Goal: Task Accomplishment & Management: Manage account settings

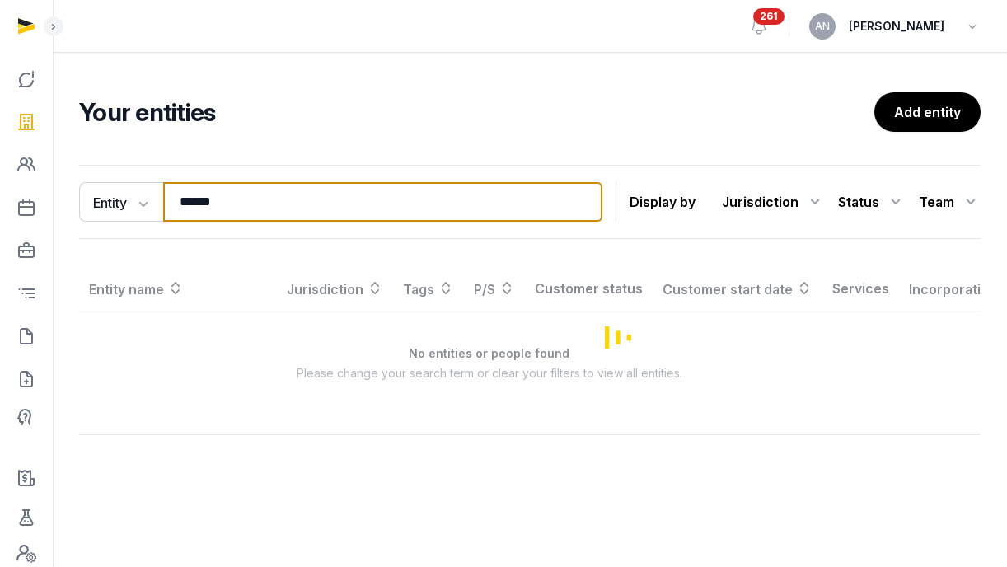
click at [278, 209] on input "******" at bounding box center [382, 202] width 439 height 40
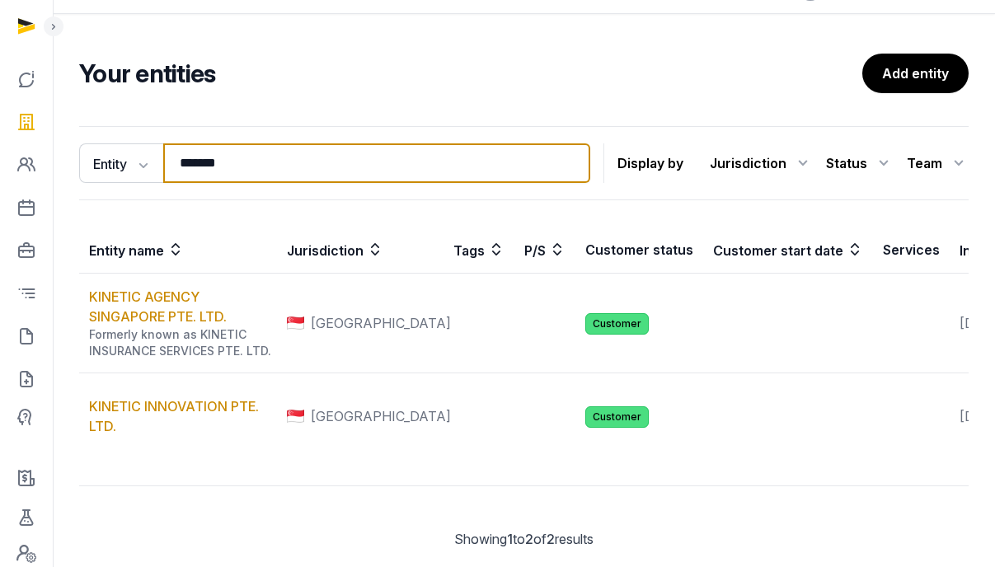
scroll to position [79, 0]
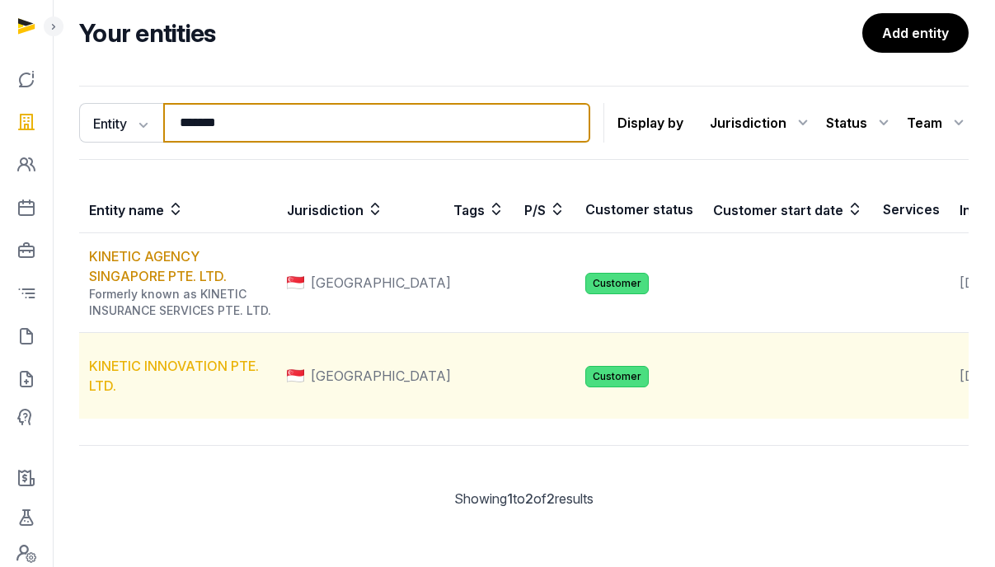
type input "*******"
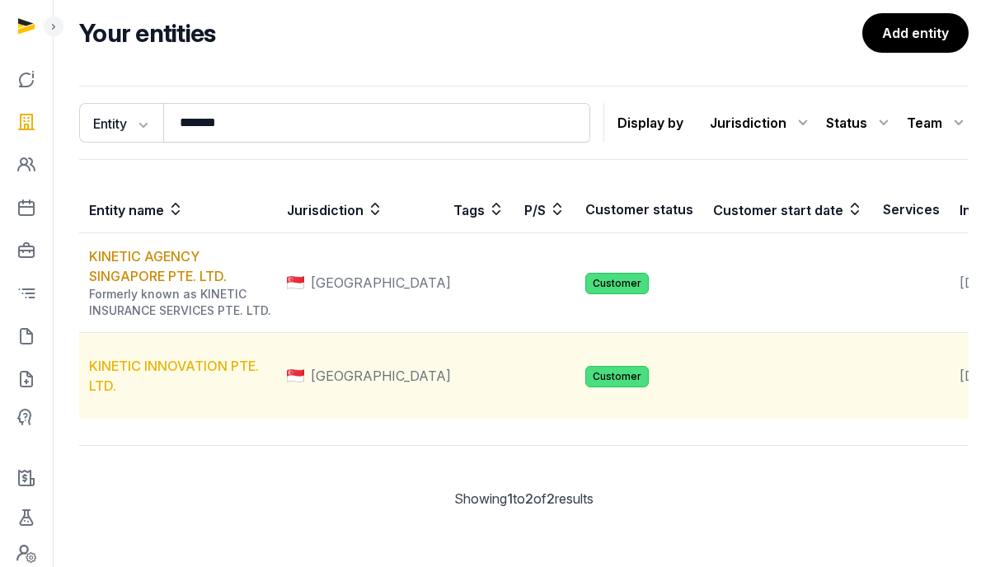
click at [180, 394] on link "KINETIC INNOVATION PTE. LTD." at bounding box center [174, 376] width 170 height 36
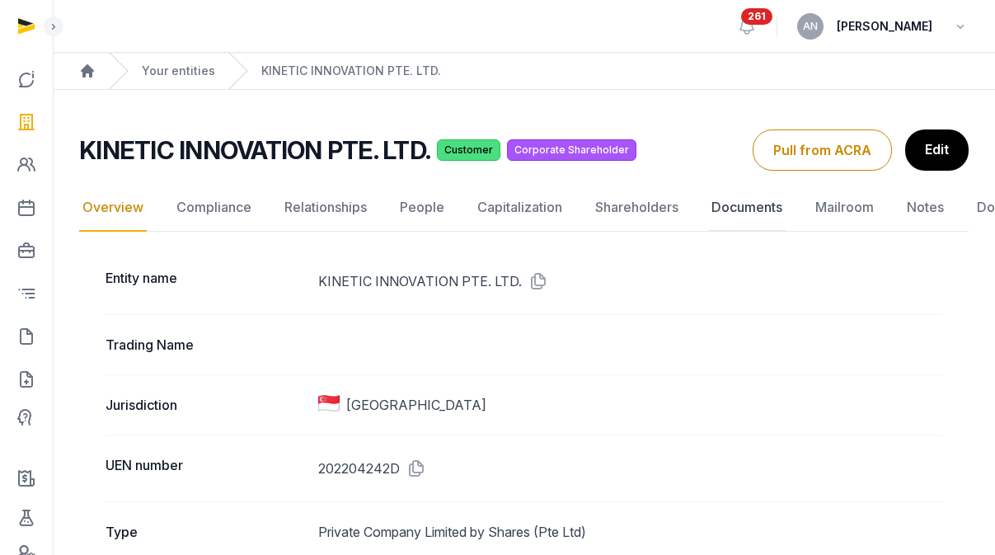
click at [743, 216] on link "Documents" at bounding box center [746, 208] width 77 height 48
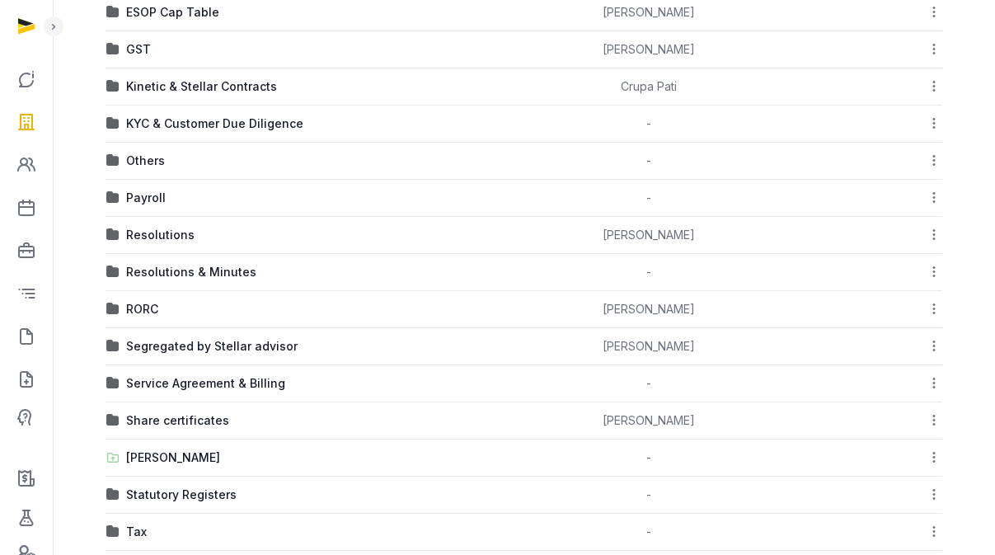
scroll to position [715, 0]
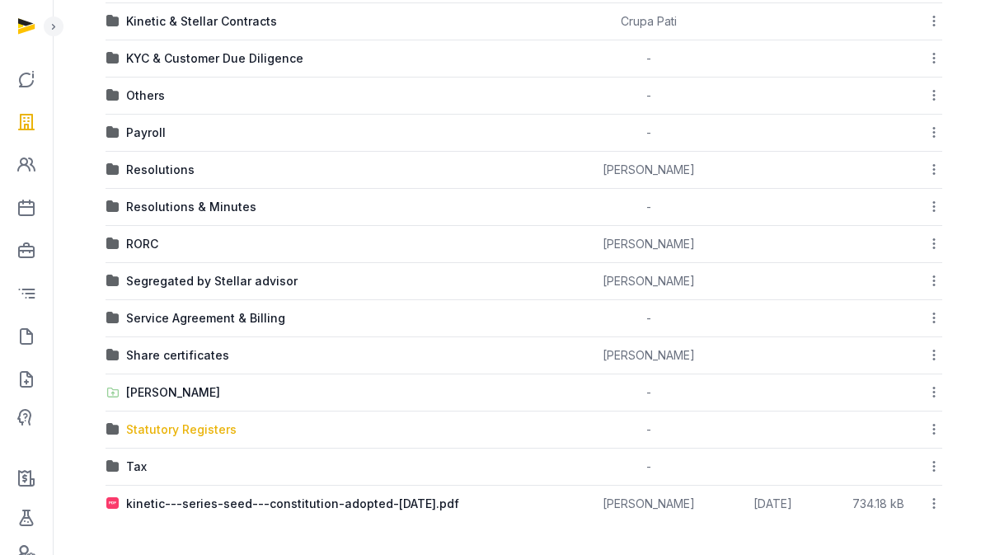
click at [185, 429] on div "Statutory Registers" at bounding box center [181, 429] width 110 height 16
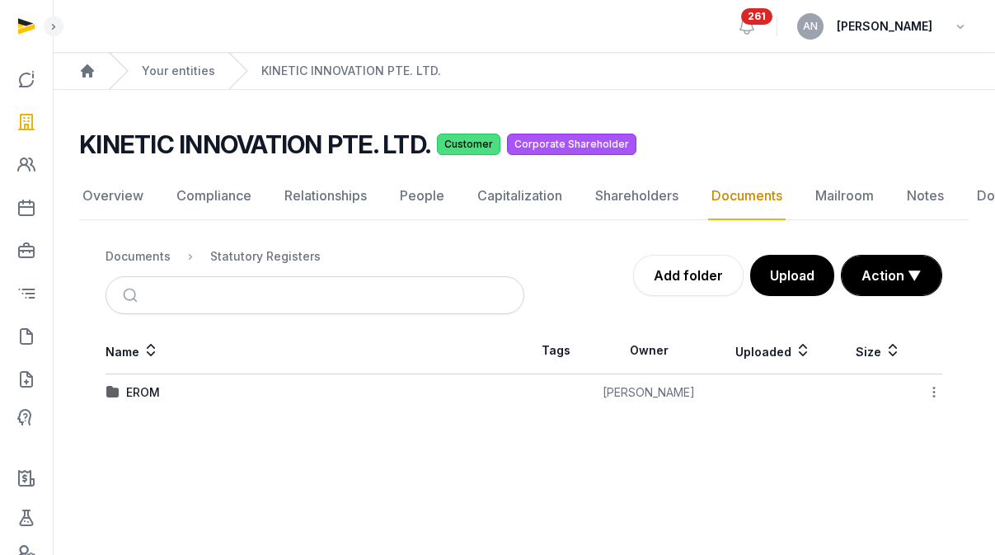
scroll to position [12, 0]
click at [682, 280] on link "Add folder" at bounding box center [688, 275] width 110 height 41
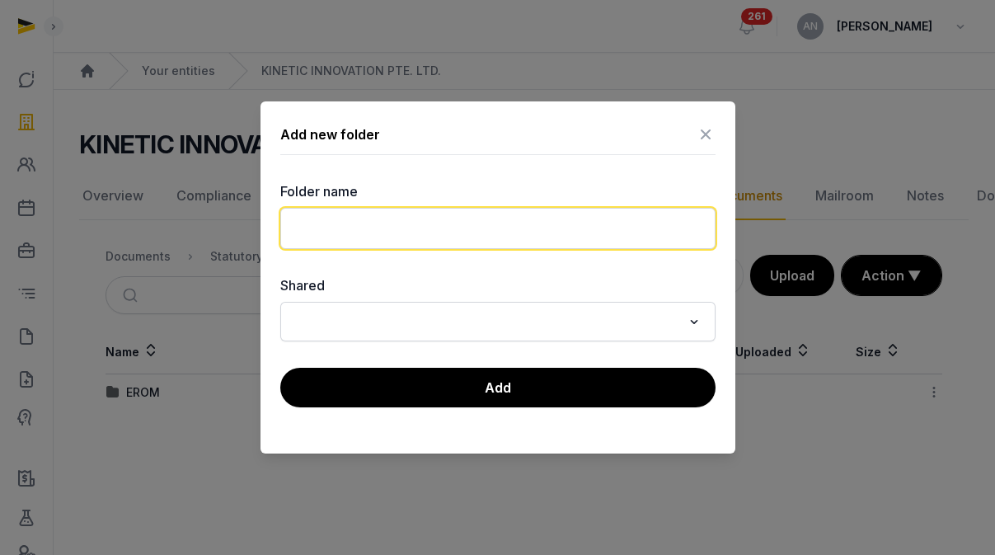
click at [438, 235] on input "text" at bounding box center [497, 228] width 435 height 41
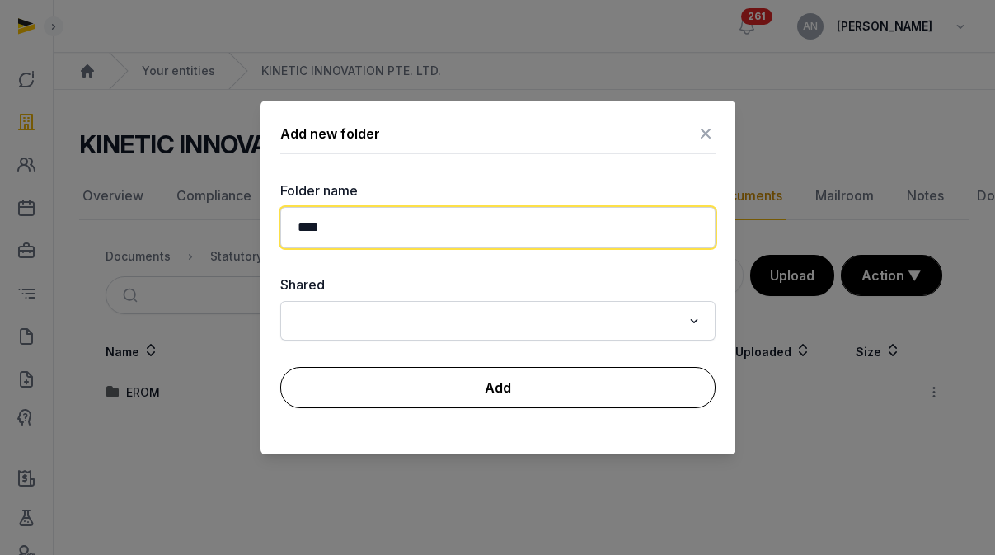
type input "****"
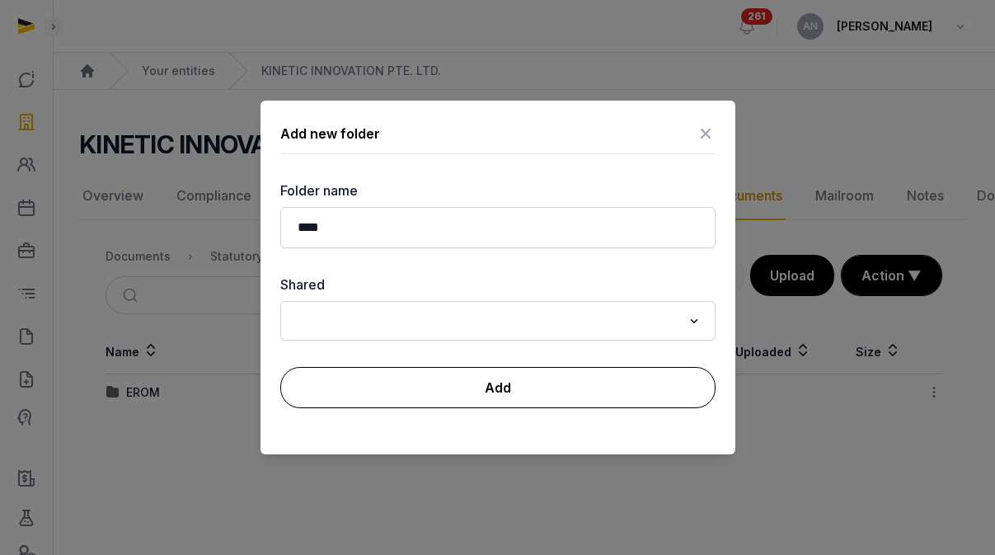
click at [481, 391] on button "Add" at bounding box center [497, 387] width 435 height 41
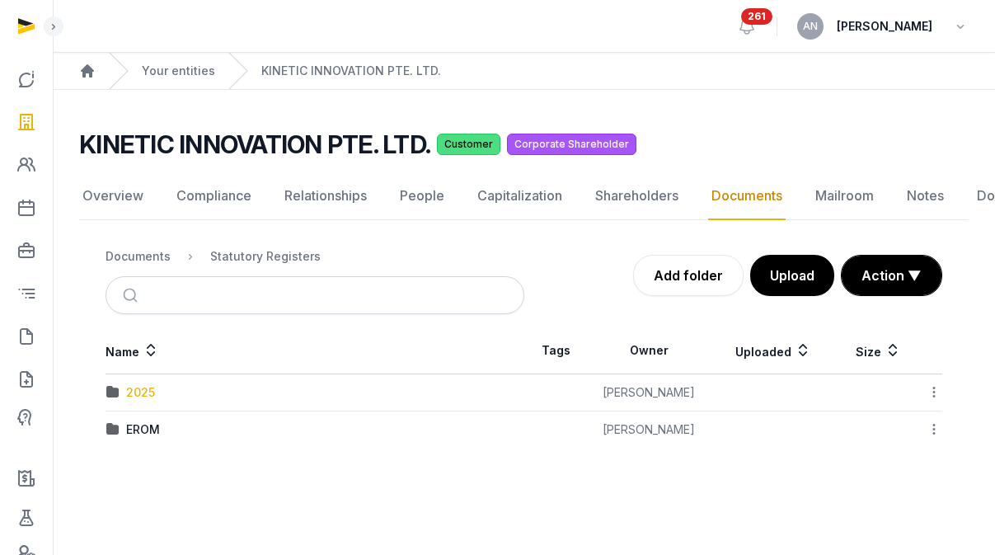
click at [133, 384] on div "2025" at bounding box center [140, 392] width 29 height 16
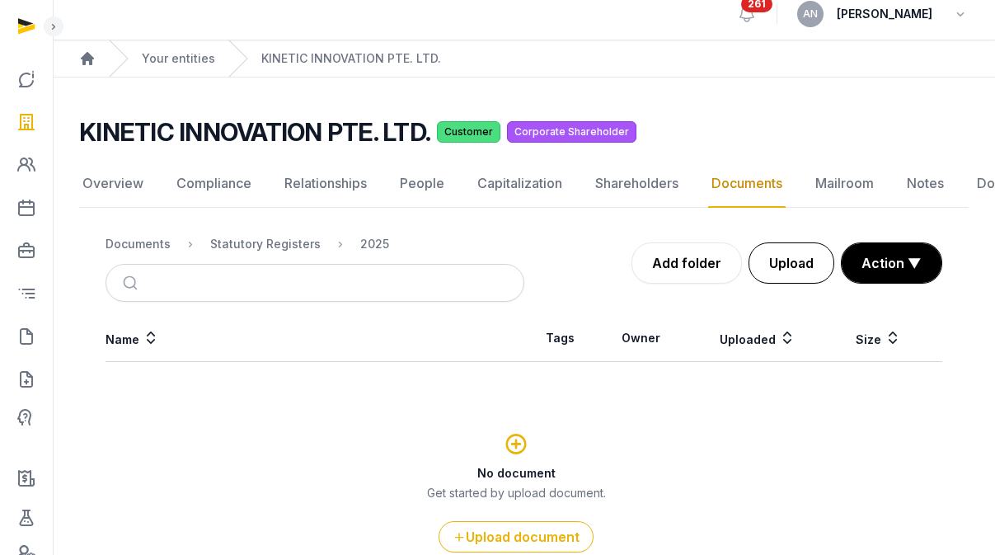
click at [788, 274] on button "Upload" at bounding box center [791, 262] width 86 height 41
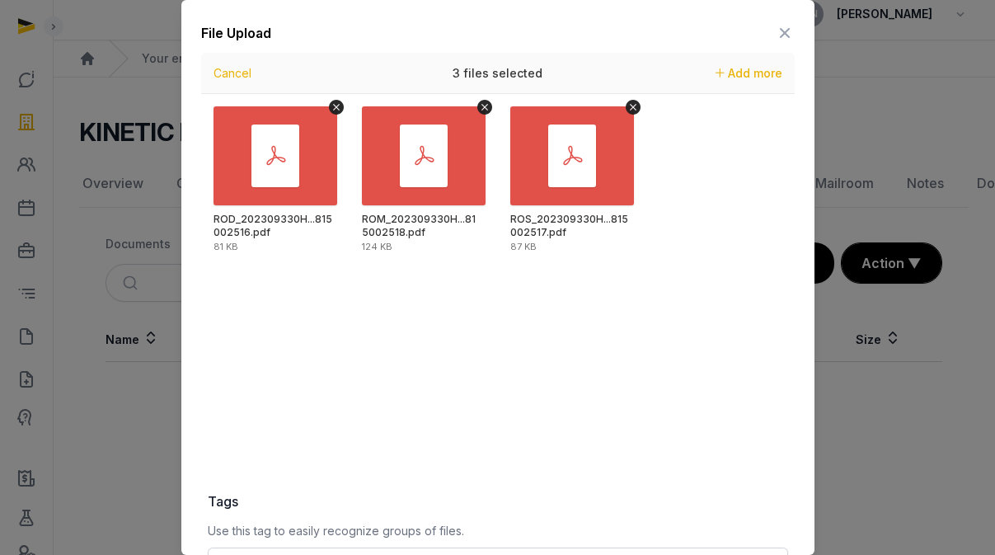
scroll to position [239, 0]
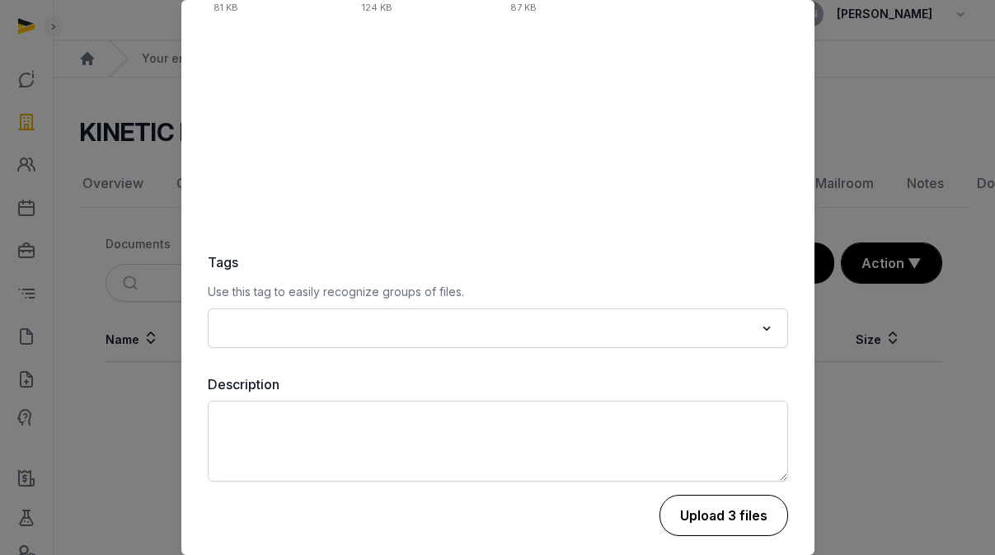
click at [717, 523] on button "Upload 3 files" at bounding box center [723, 514] width 129 height 41
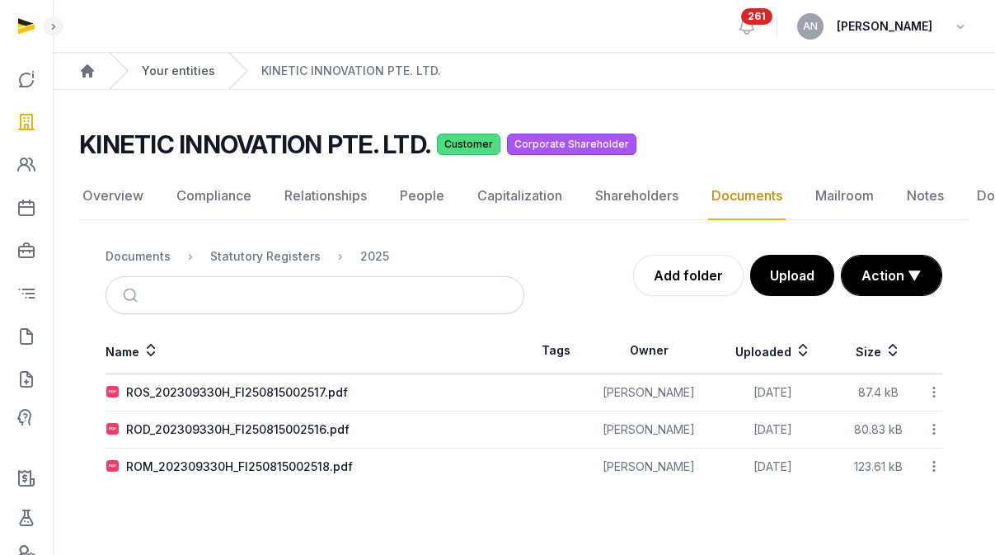
click at [162, 63] on link "Your entities" at bounding box center [178, 71] width 73 height 16
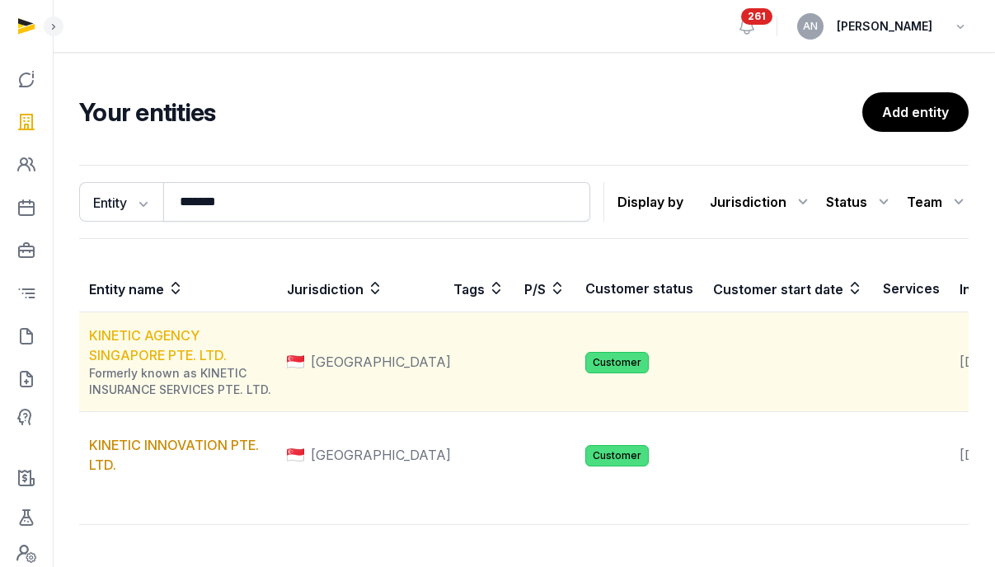
click at [116, 345] on link "KINETIC AGENCY SINGAPORE PTE. LTD." at bounding box center [158, 345] width 138 height 36
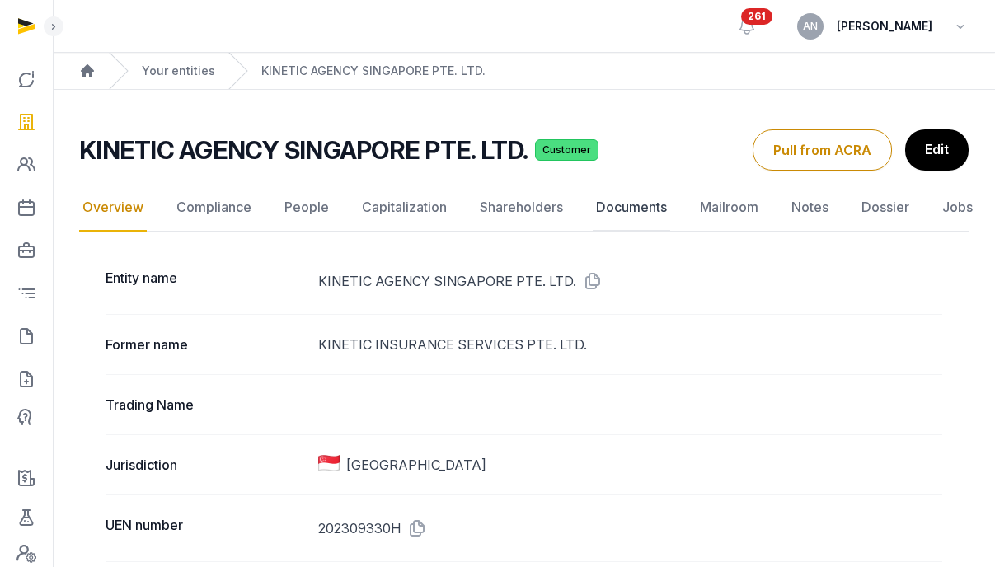
click at [629, 202] on link "Documents" at bounding box center [631, 208] width 77 height 48
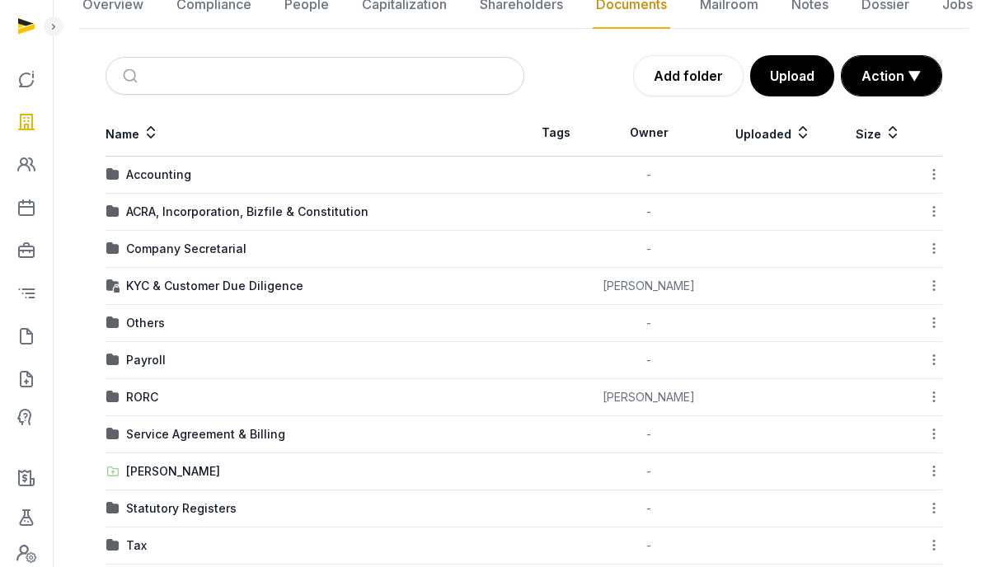
scroll to position [284, 0]
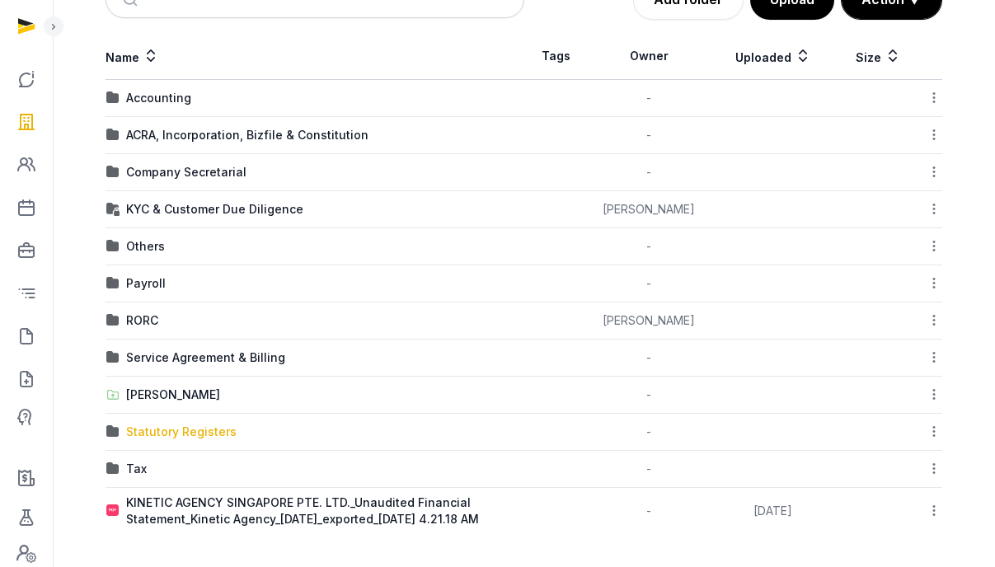
click at [173, 424] on div "Statutory Registers" at bounding box center [181, 432] width 110 height 16
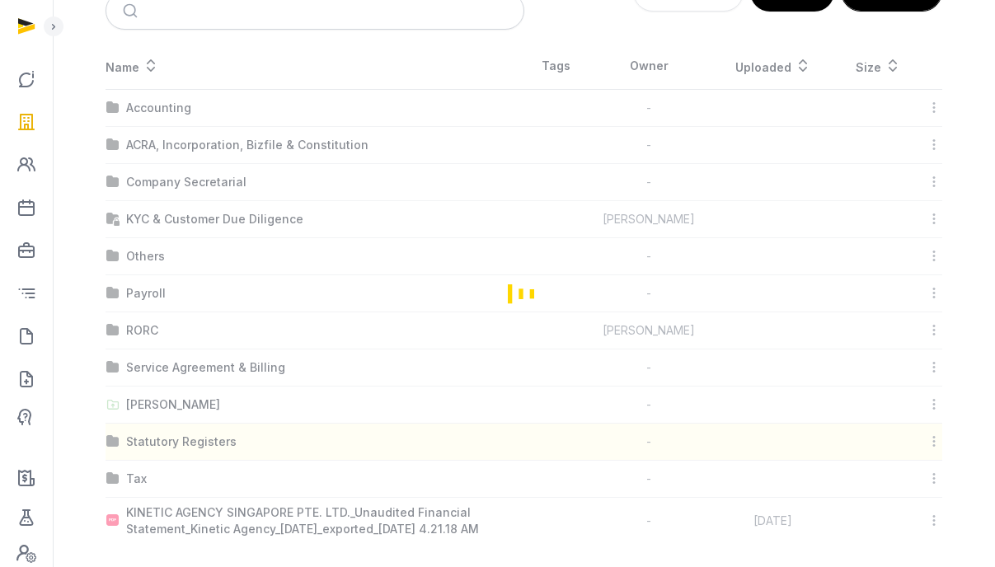
scroll to position [0, 0]
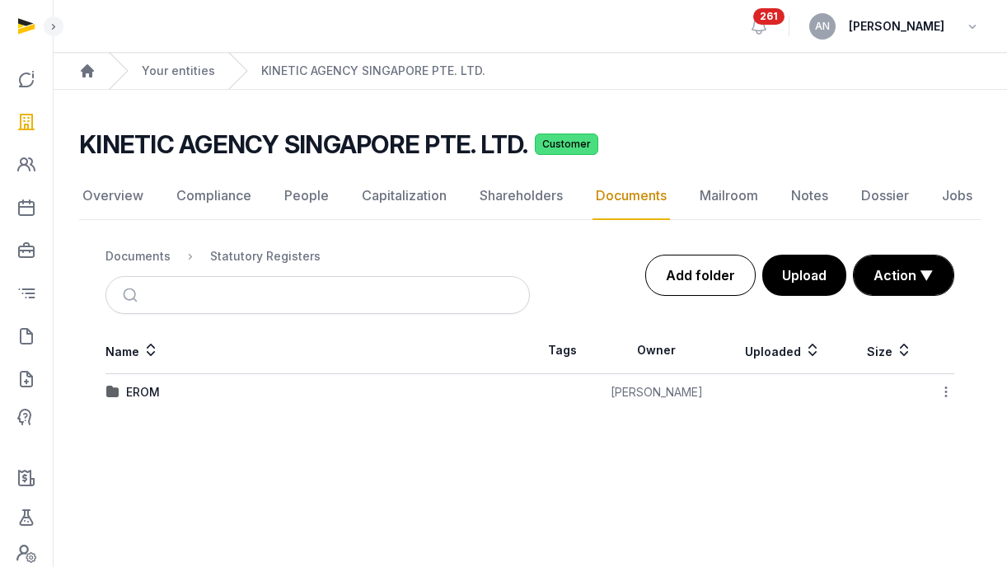
click at [690, 284] on link "Add folder" at bounding box center [700, 275] width 110 height 41
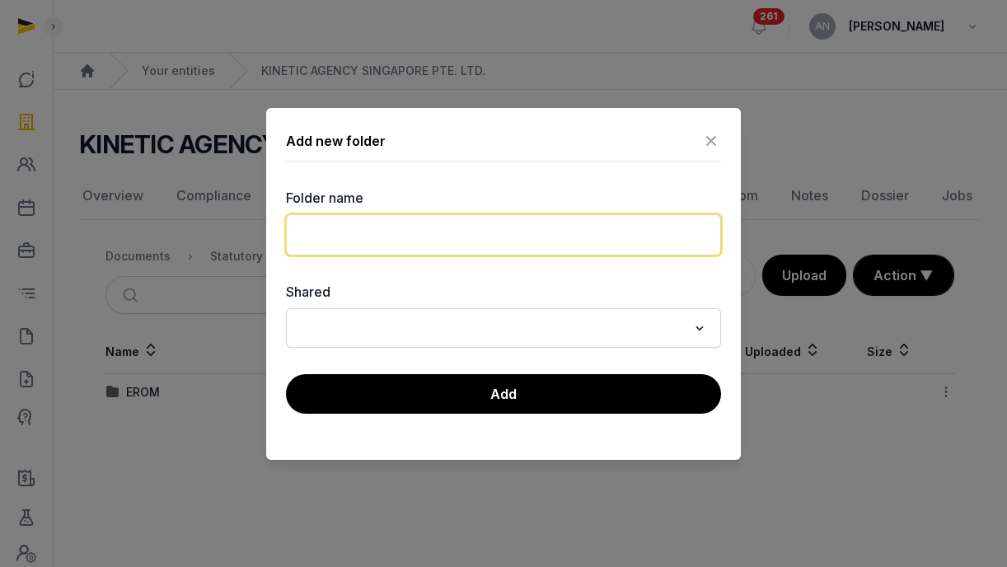
click at [485, 232] on input "text" at bounding box center [503, 234] width 435 height 41
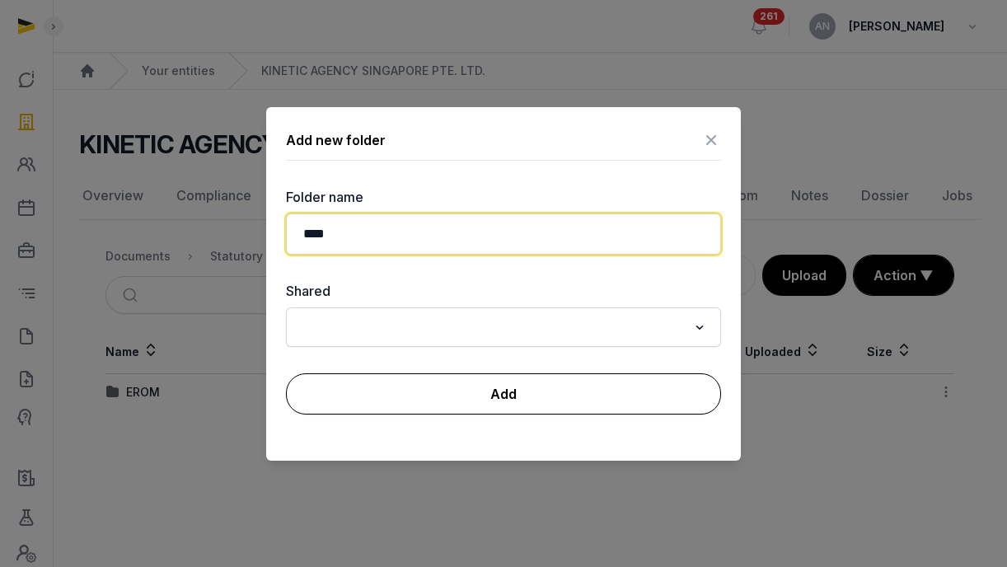
type input "****"
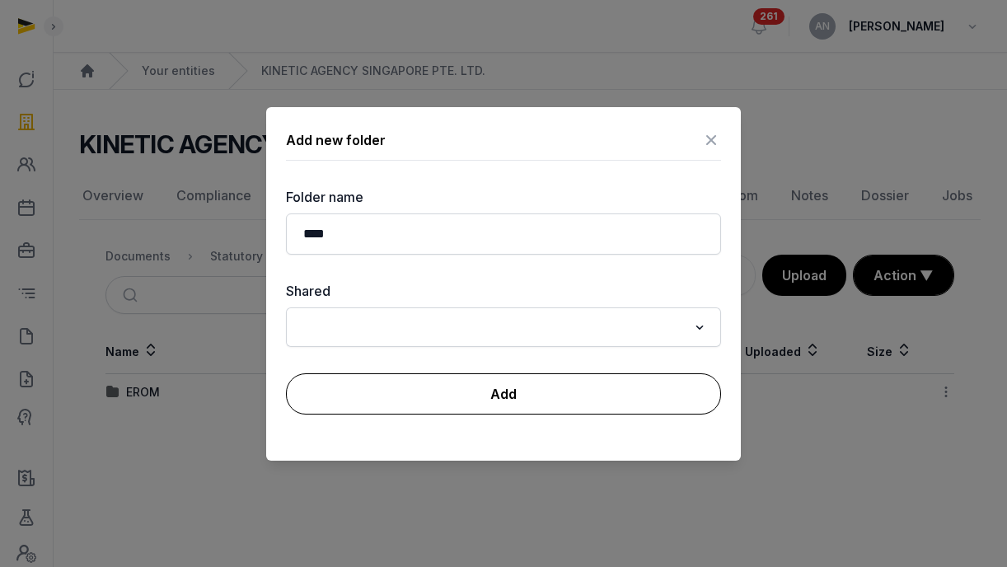
click at [375, 389] on button "Add" at bounding box center [503, 393] width 435 height 41
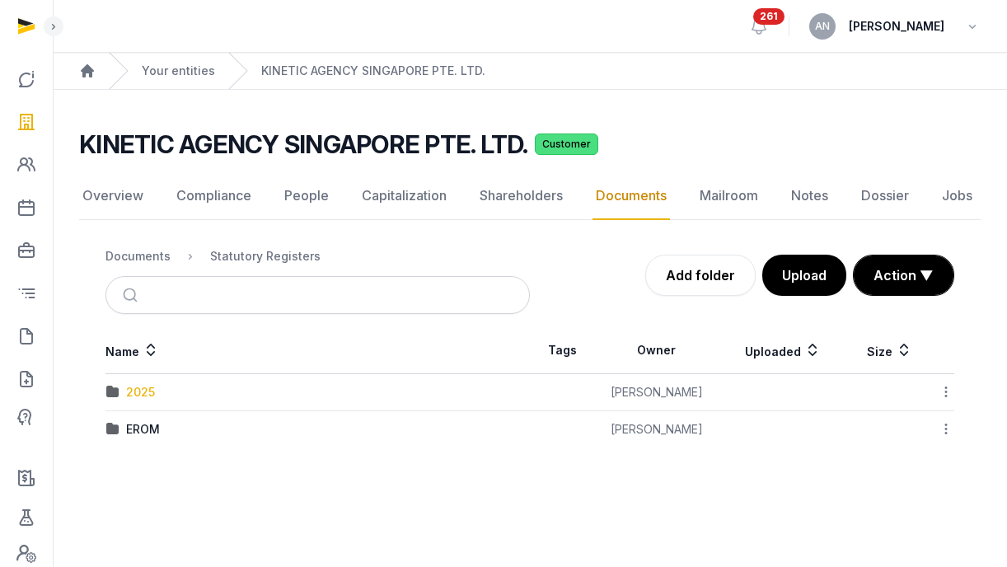
click at [131, 396] on div "2025" at bounding box center [140, 392] width 29 height 16
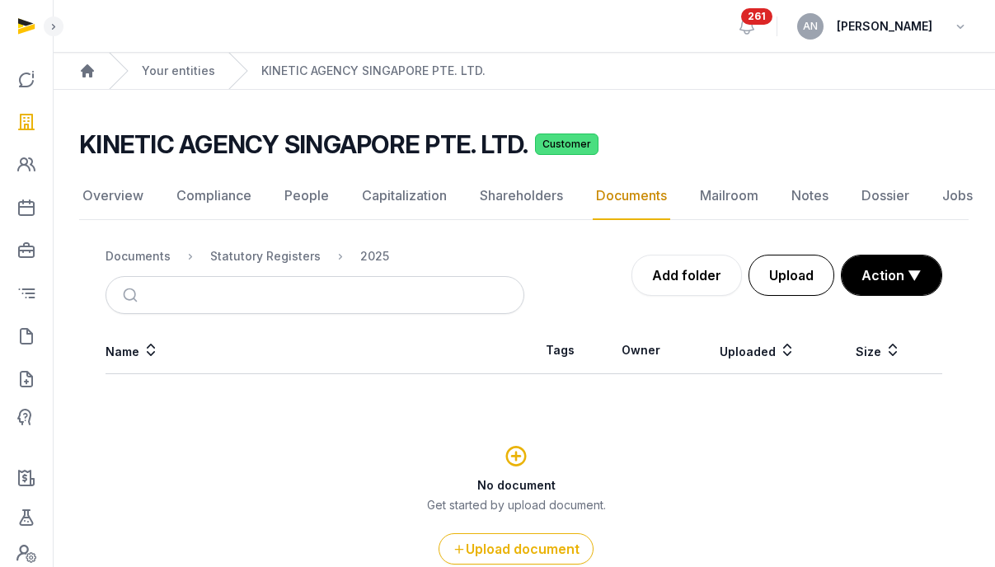
click at [787, 287] on button "Upload" at bounding box center [791, 275] width 86 height 41
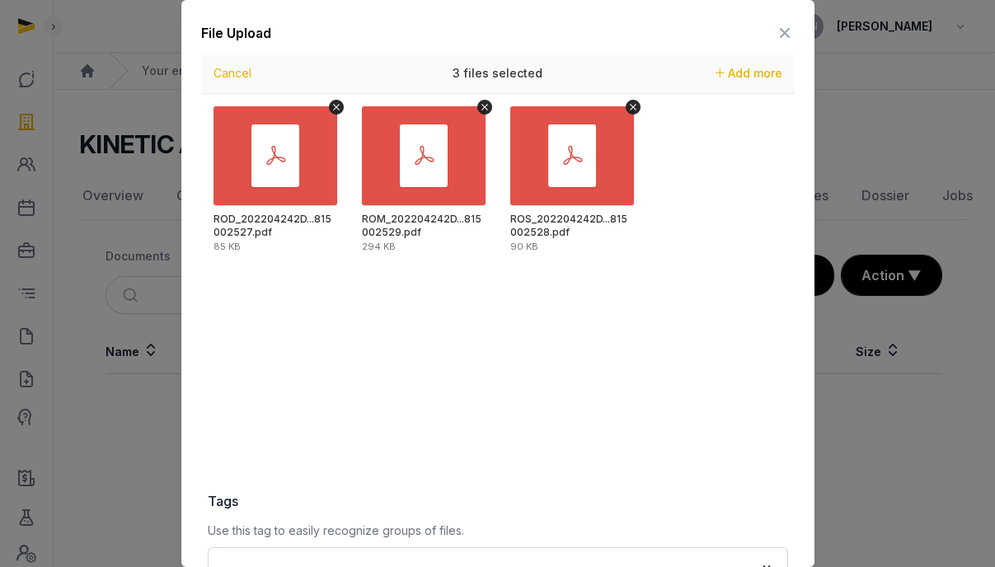
scroll to position [239, 0]
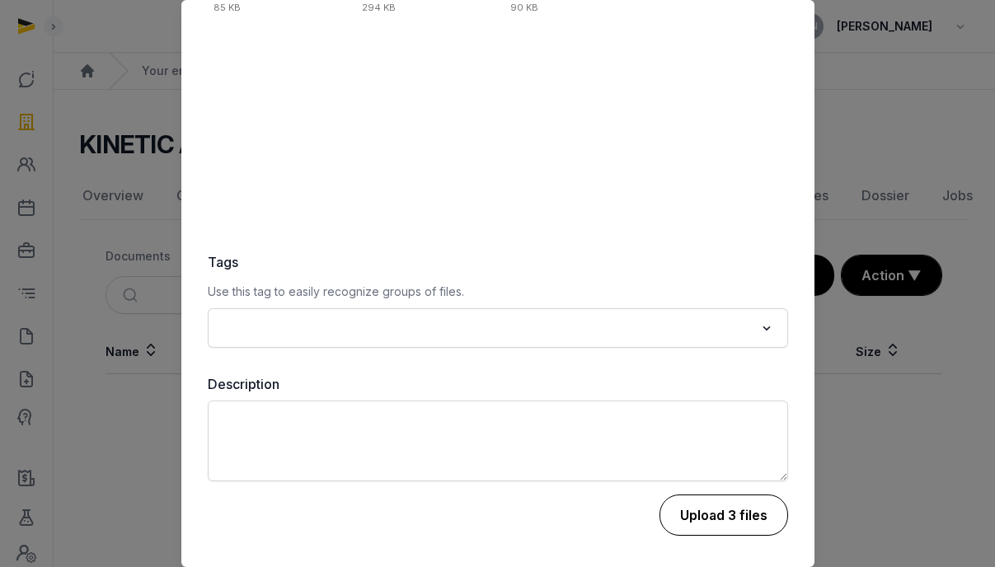
click at [704, 511] on button "Upload 3 files" at bounding box center [723, 514] width 129 height 41
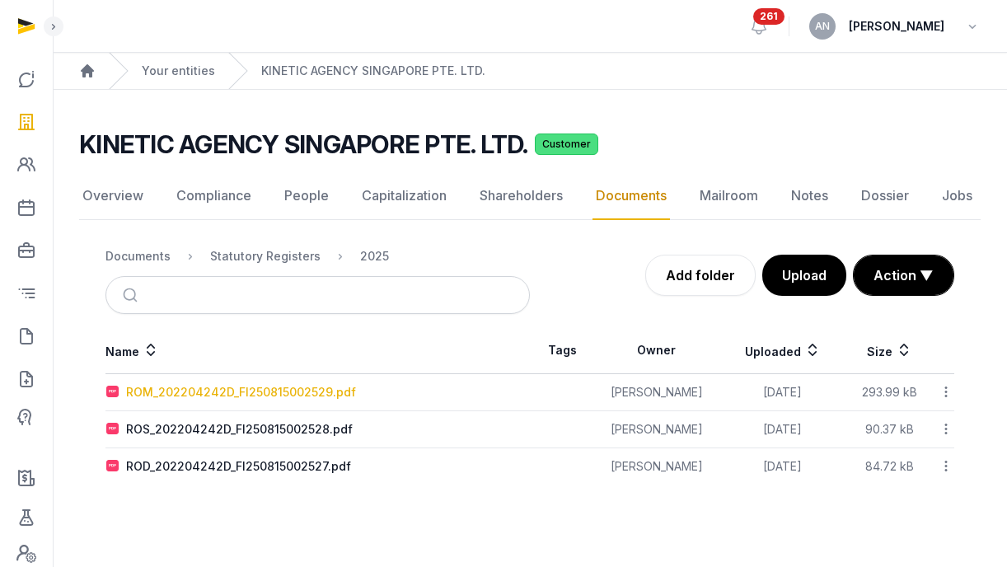
click at [204, 393] on div "ROM_202204242D_FI250815002529.pdf" at bounding box center [241, 392] width 230 height 16
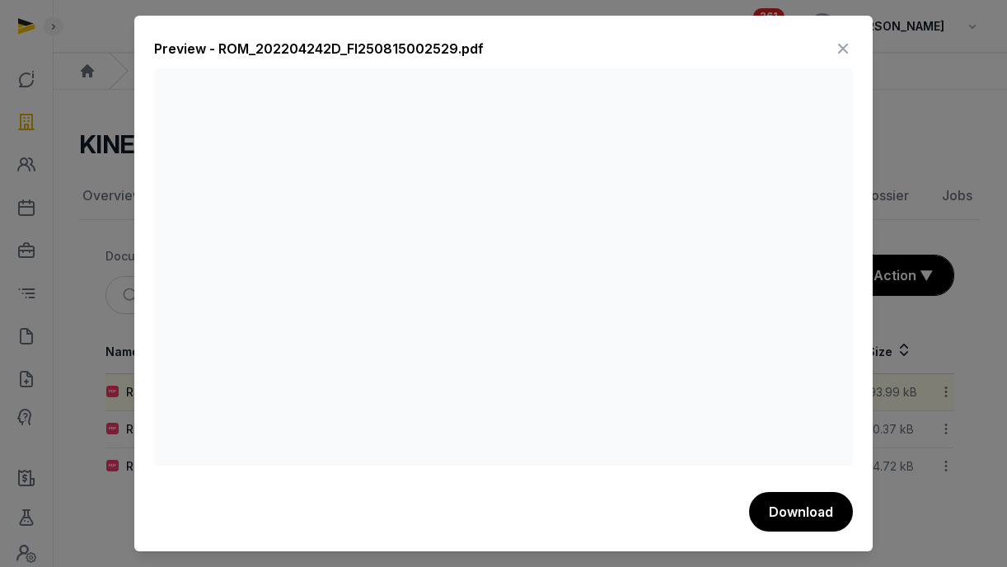
click at [834, 49] on icon at bounding box center [843, 48] width 20 height 26
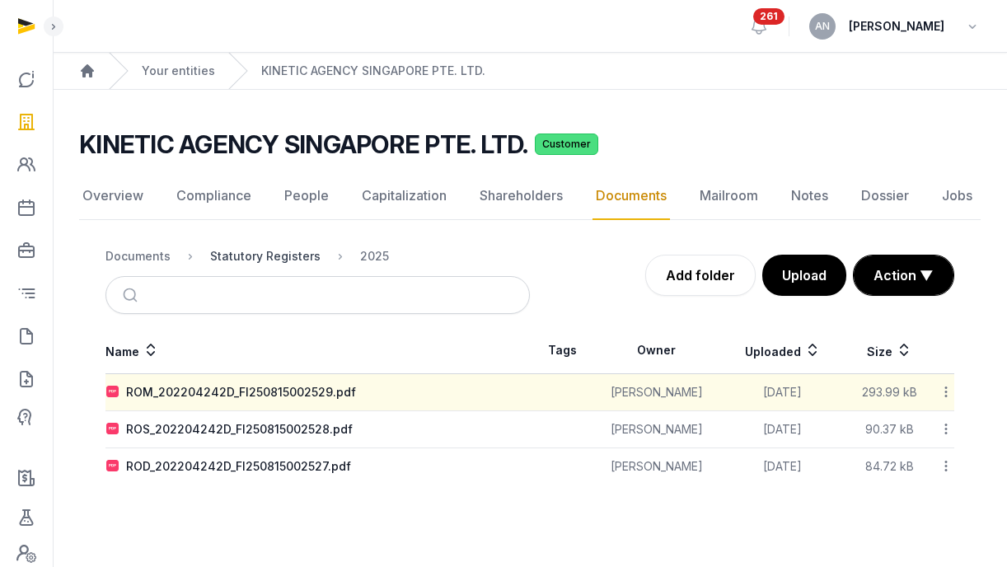
click at [247, 260] on div "Statutory Registers" at bounding box center [265, 256] width 110 height 16
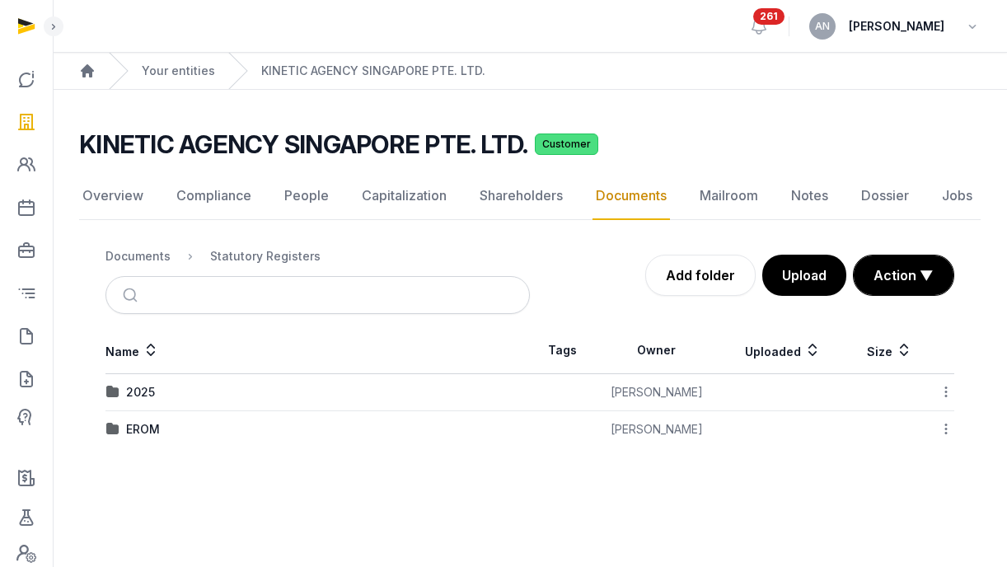
click at [948, 393] on icon at bounding box center [946, 391] width 15 height 17
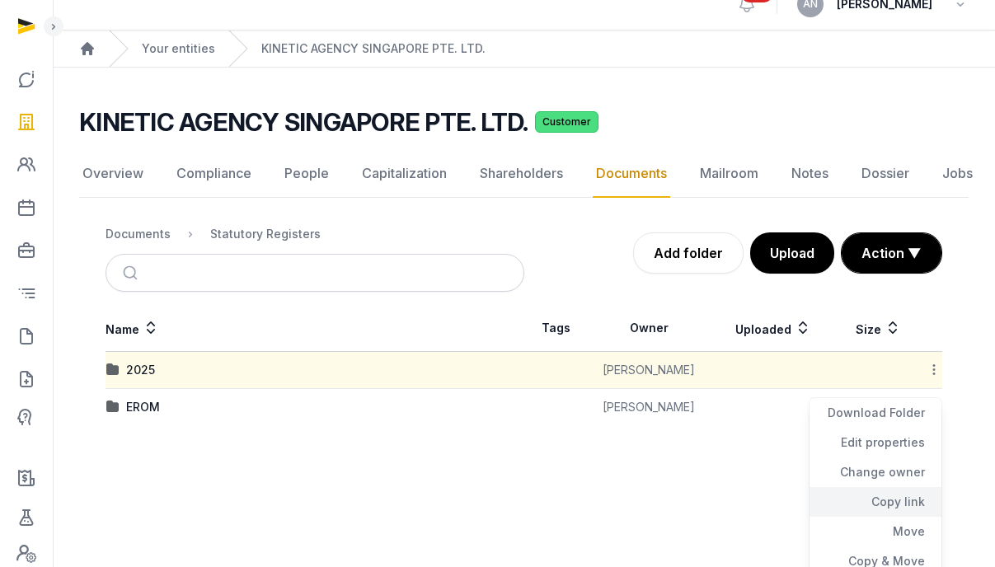
scroll to position [61, 0]
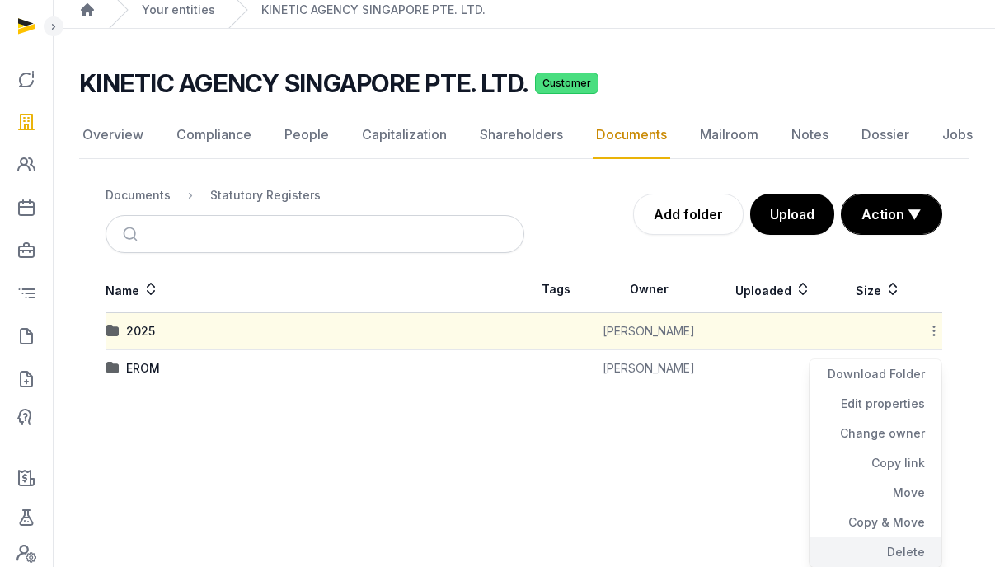
click at [897, 546] on div "Delete" at bounding box center [875, 552] width 132 height 30
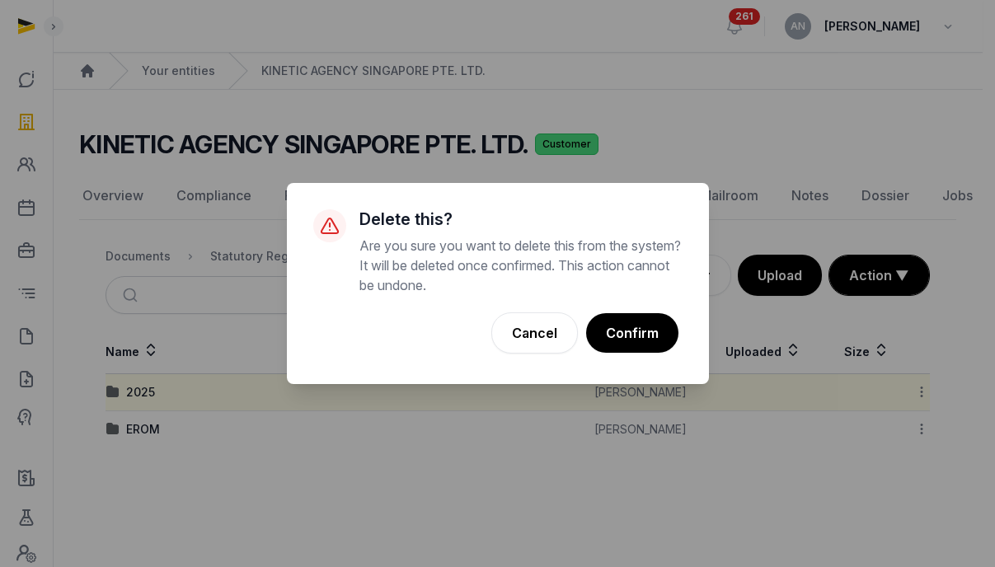
scroll to position [0, 0]
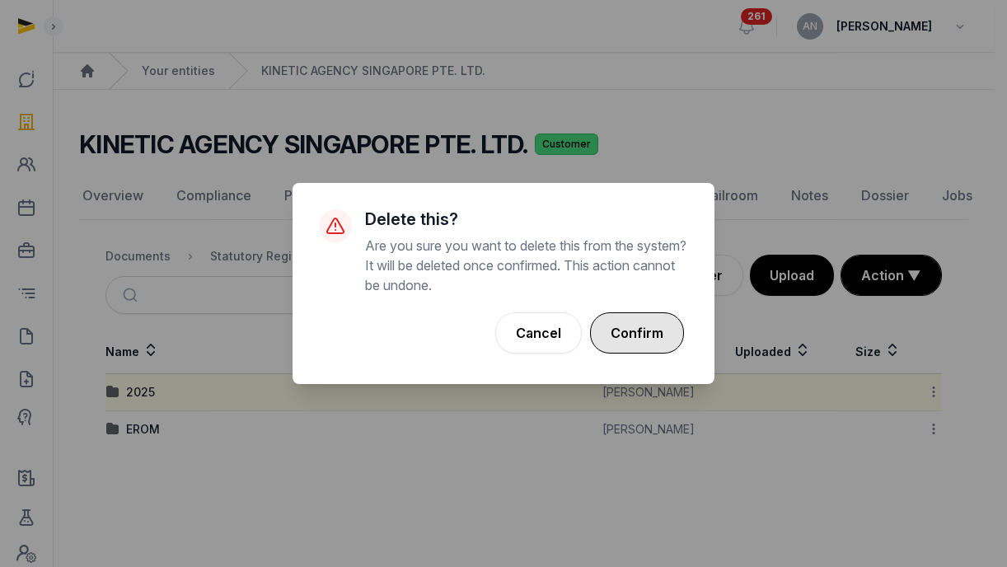
click at [630, 330] on button "Confirm" at bounding box center [637, 332] width 94 height 41
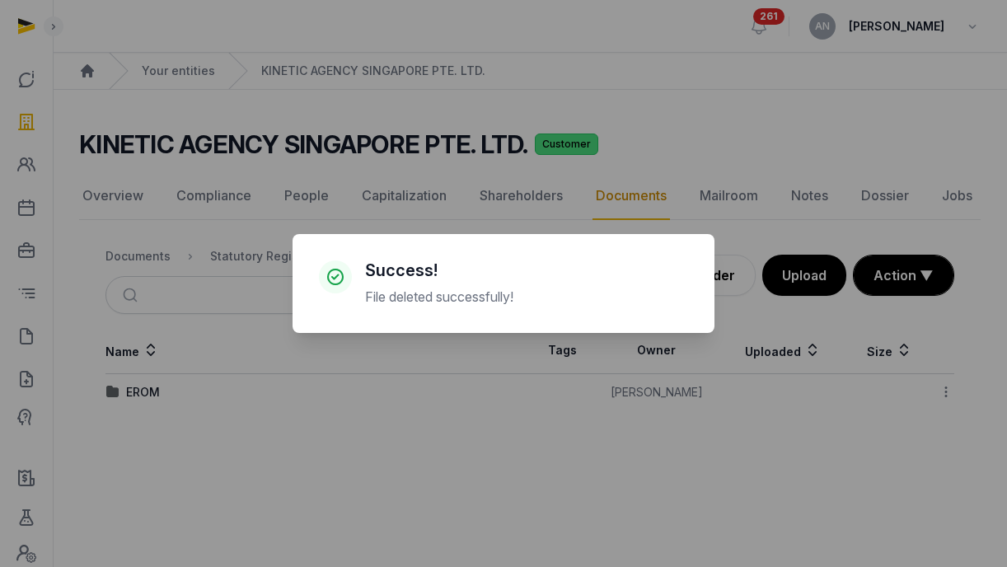
click at [797, 287] on div "× Success! File deleted successfully! Cancel No OK" at bounding box center [503, 283] width 1007 height 567
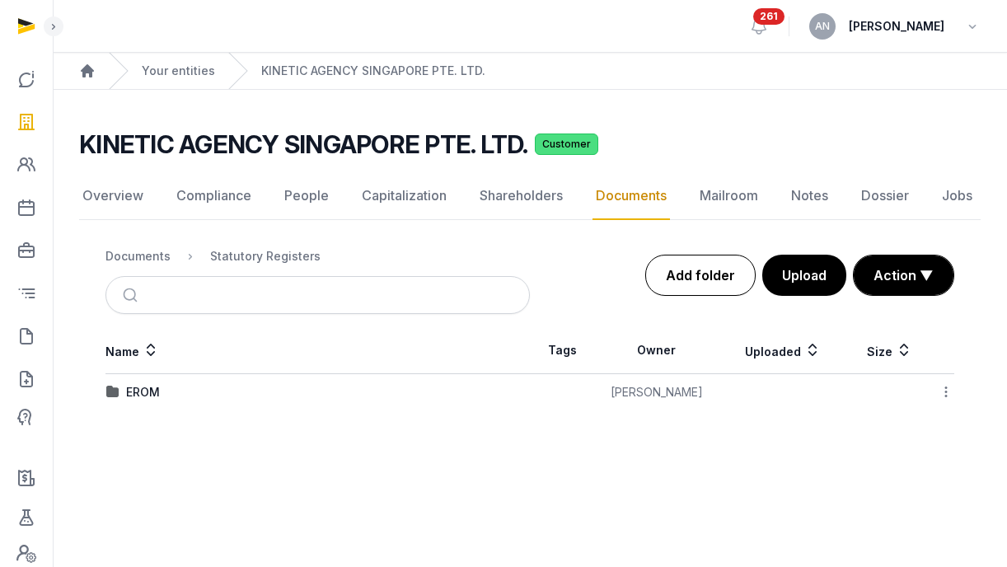
click at [690, 293] on link "Add folder" at bounding box center [700, 275] width 110 height 41
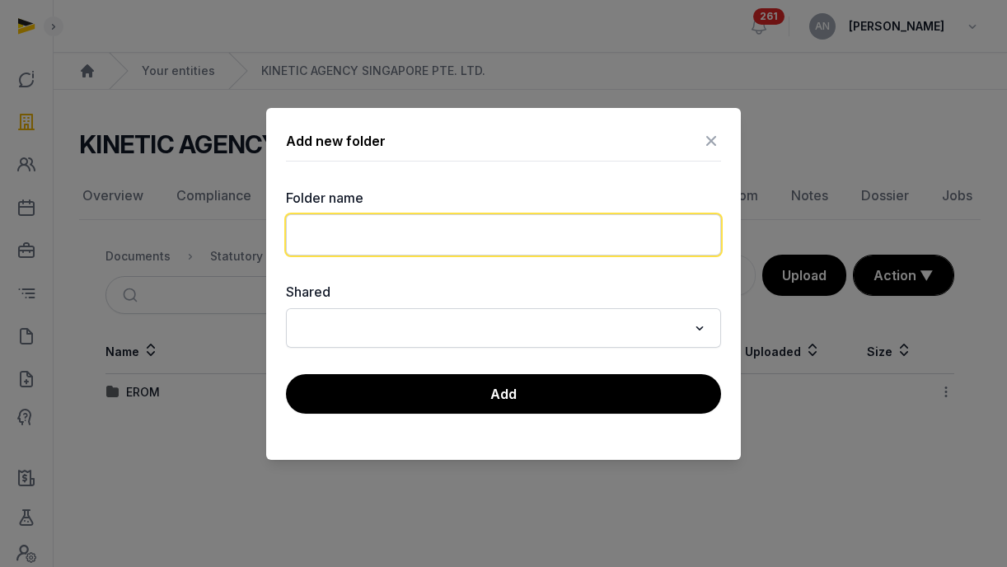
click at [499, 248] on input "text" at bounding box center [503, 234] width 435 height 41
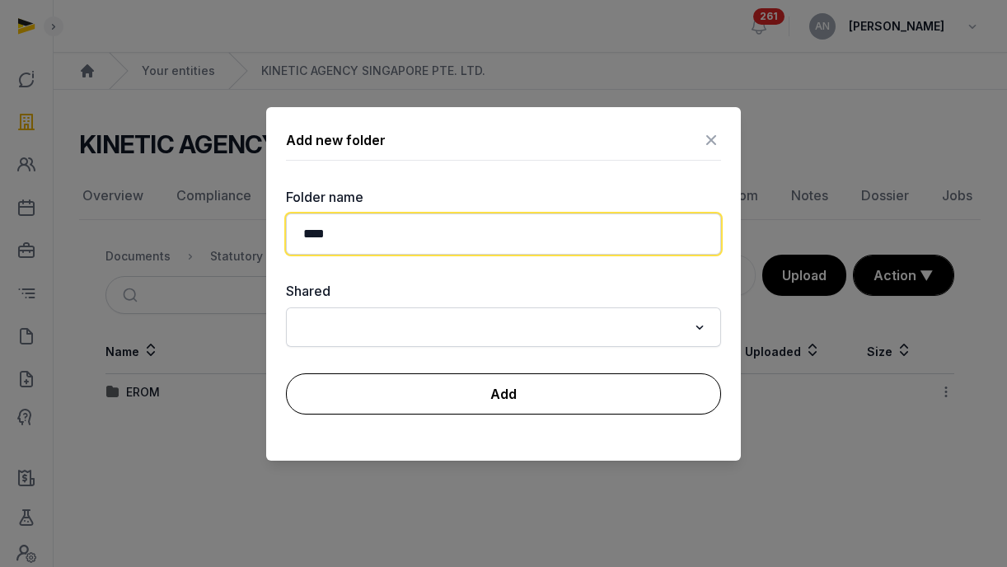
type input "****"
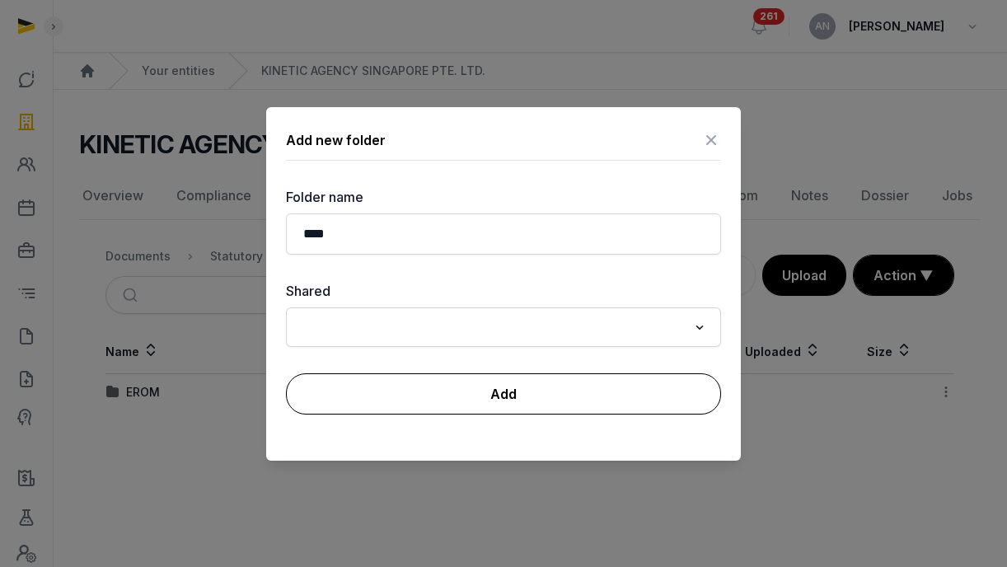
click at [534, 388] on button "Add" at bounding box center [503, 393] width 435 height 41
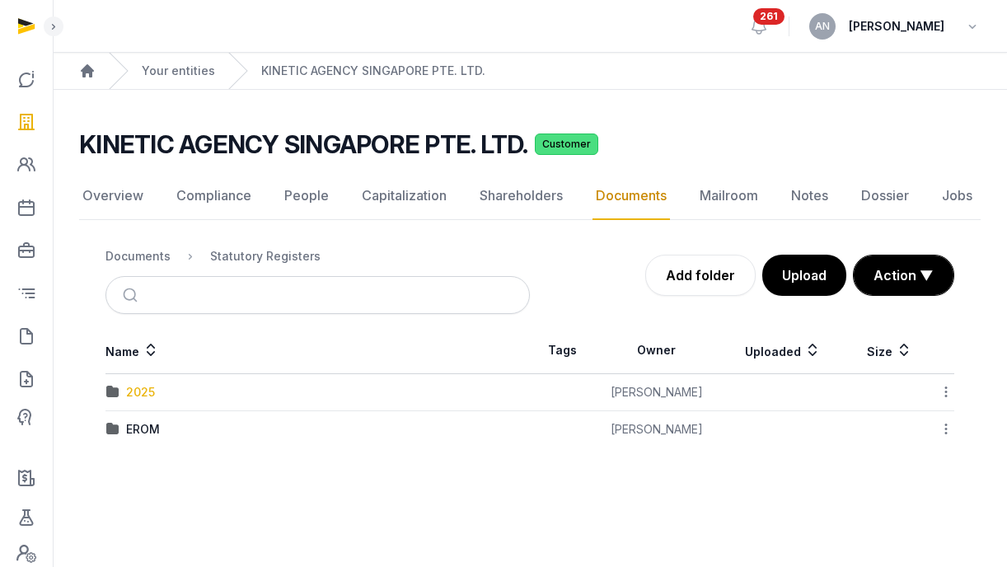
click at [129, 391] on div "2025" at bounding box center [140, 392] width 29 height 16
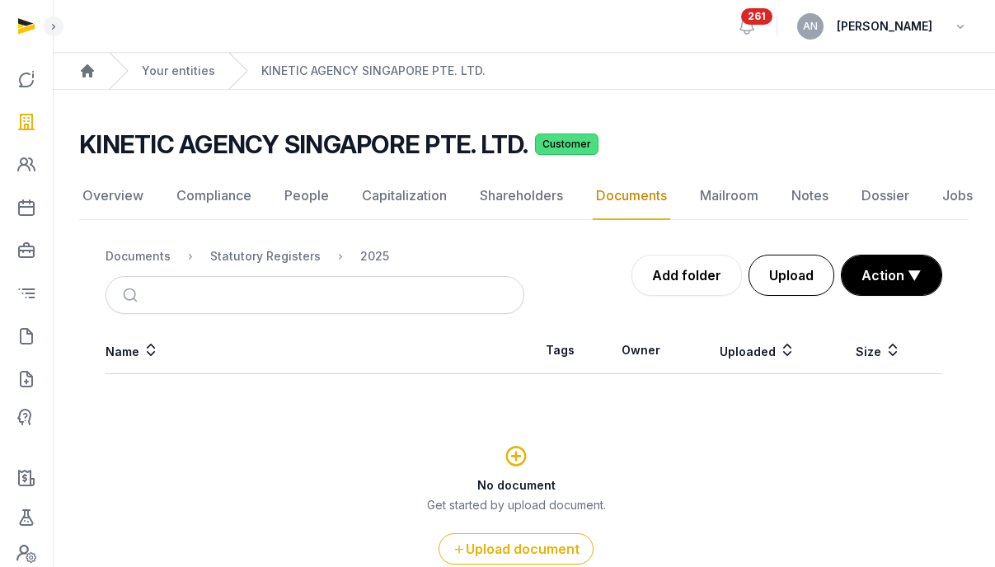
click at [785, 272] on button "Upload" at bounding box center [791, 275] width 86 height 41
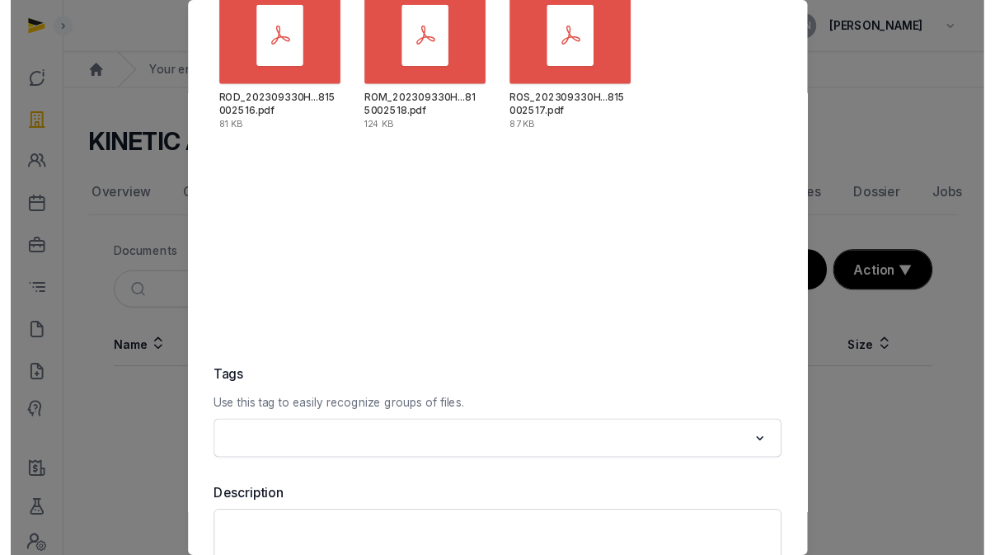
scroll to position [239, 0]
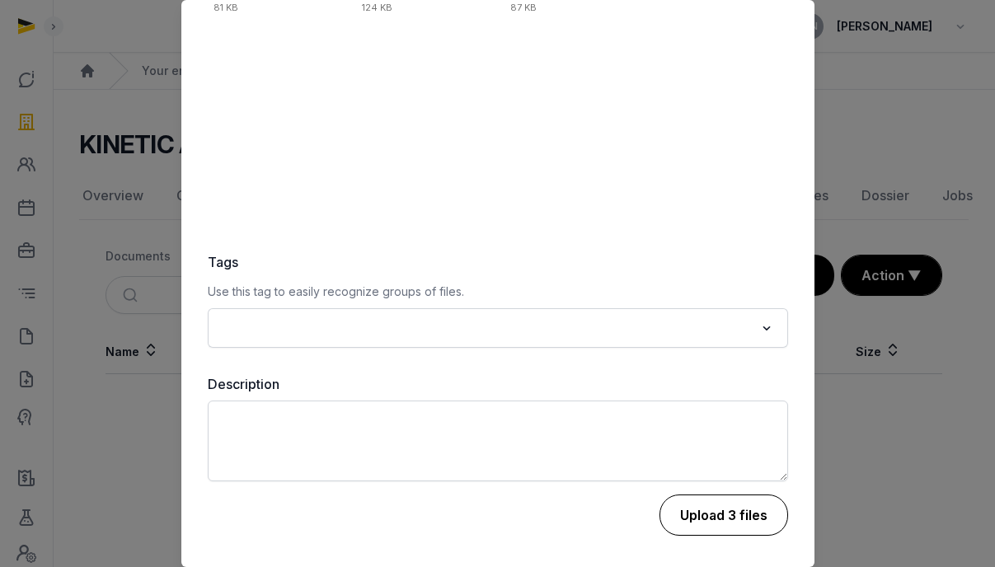
click at [702, 527] on button "Upload 3 files" at bounding box center [723, 514] width 129 height 41
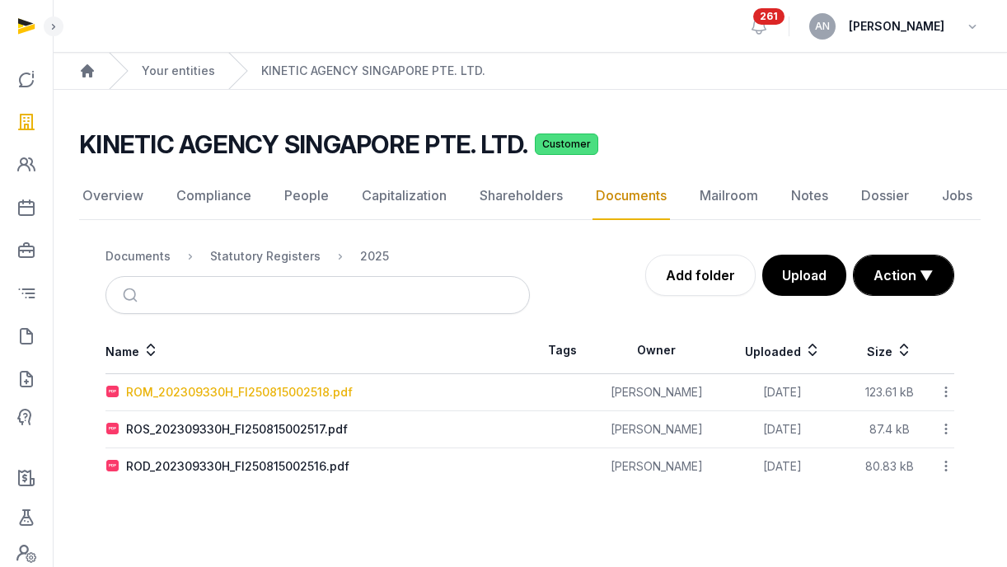
click at [201, 393] on div "ROM_202309330H_FI250815002518.pdf" at bounding box center [239, 392] width 227 height 16
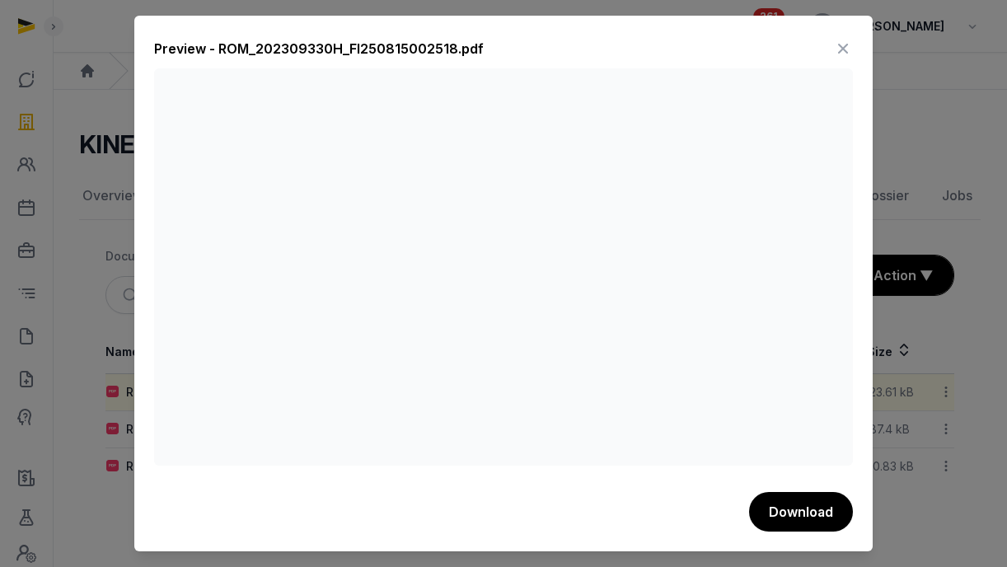
click at [838, 44] on icon at bounding box center [843, 48] width 20 height 26
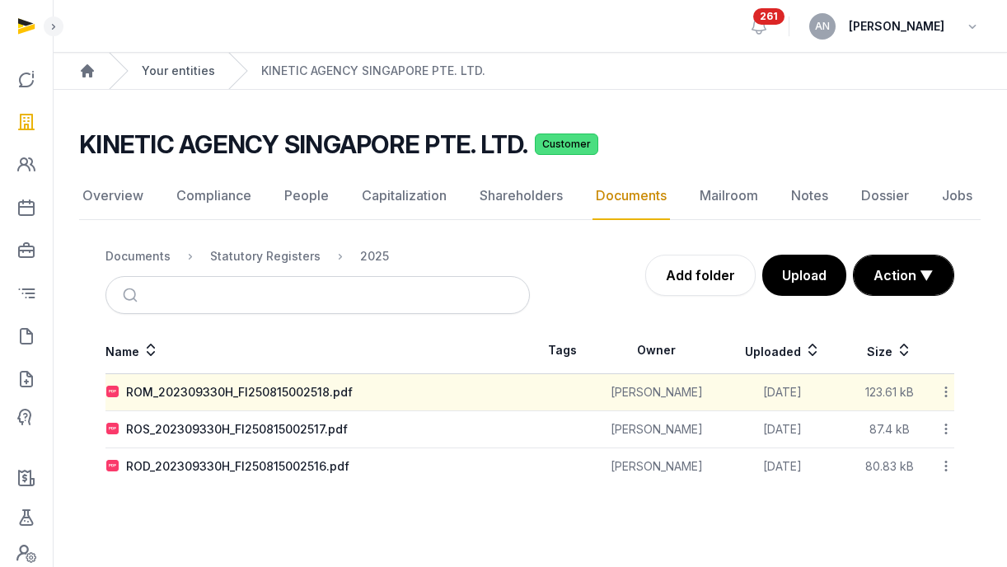
click at [169, 77] on link "Your entities" at bounding box center [178, 71] width 73 height 16
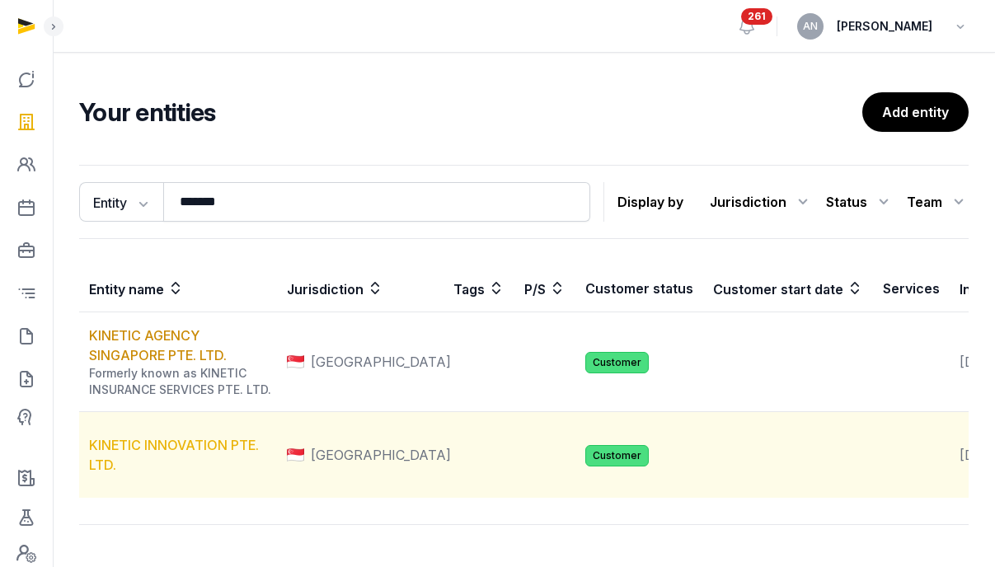
click at [180, 473] on link "KINETIC INNOVATION PTE. LTD." at bounding box center [174, 455] width 170 height 36
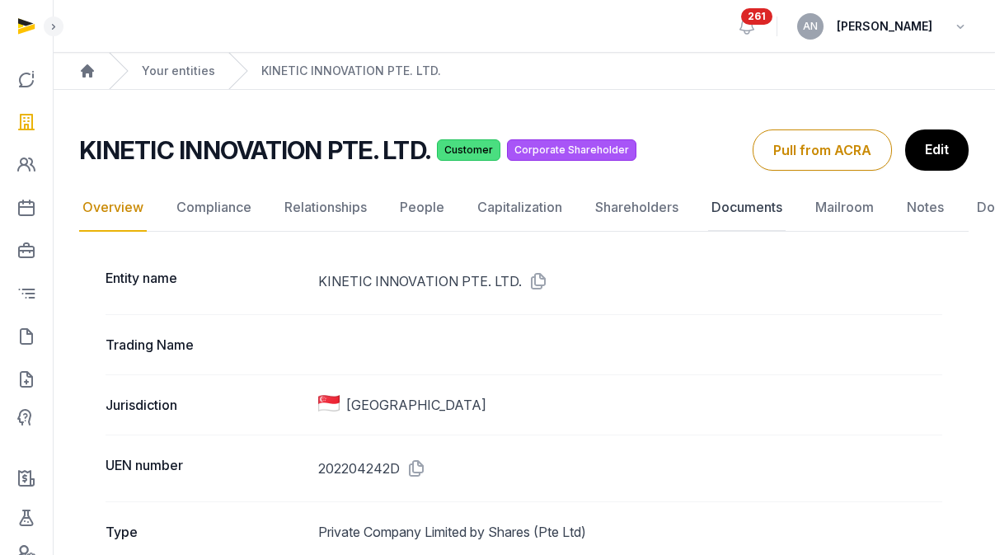
click at [712, 213] on link "Documents" at bounding box center [746, 208] width 77 height 48
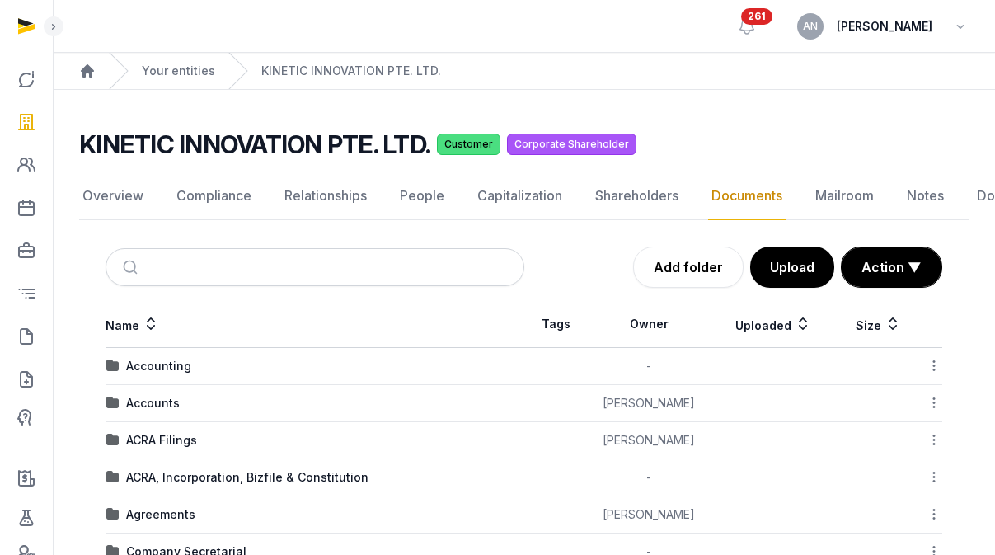
scroll to position [715, 0]
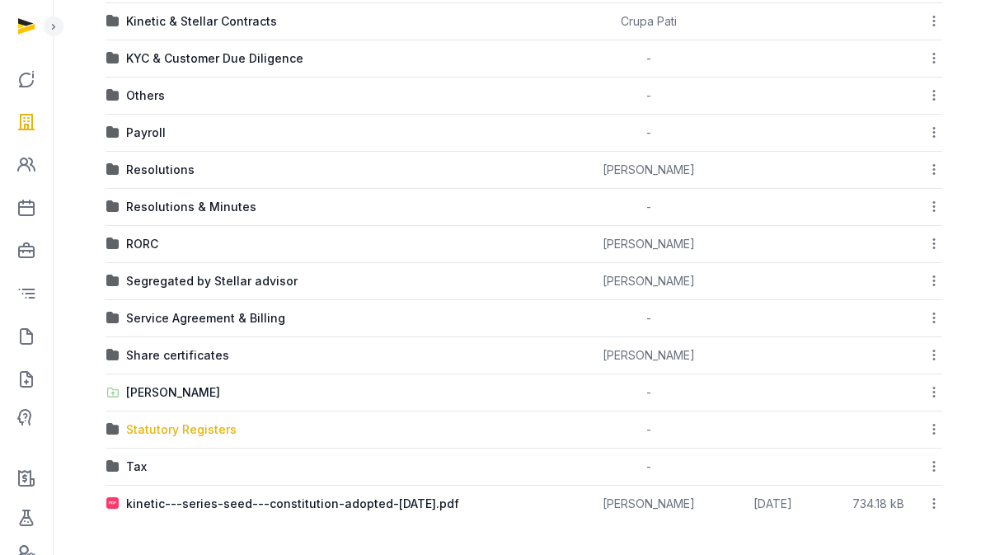
click at [163, 432] on div "Statutory Registers" at bounding box center [181, 429] width 110 height 16
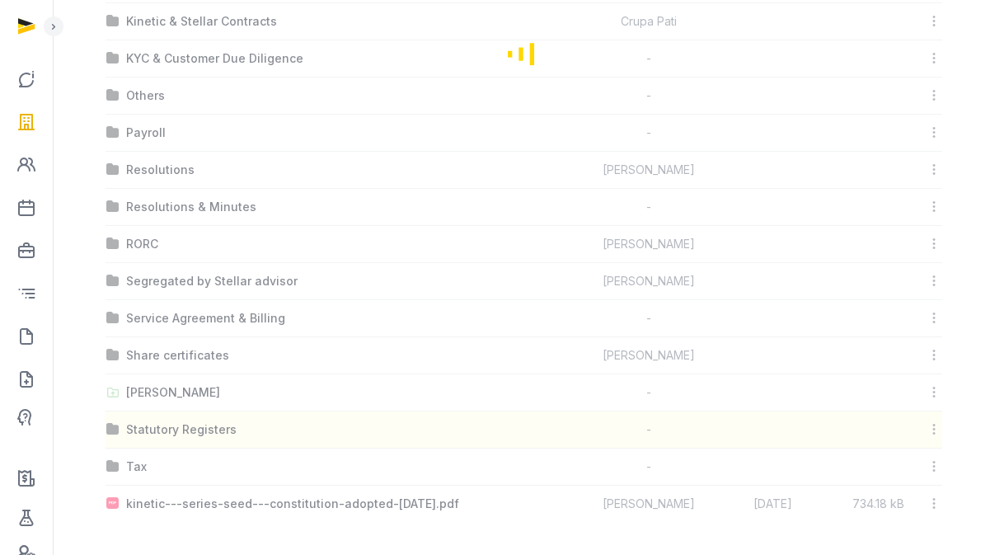
scroll to position [12, 0]
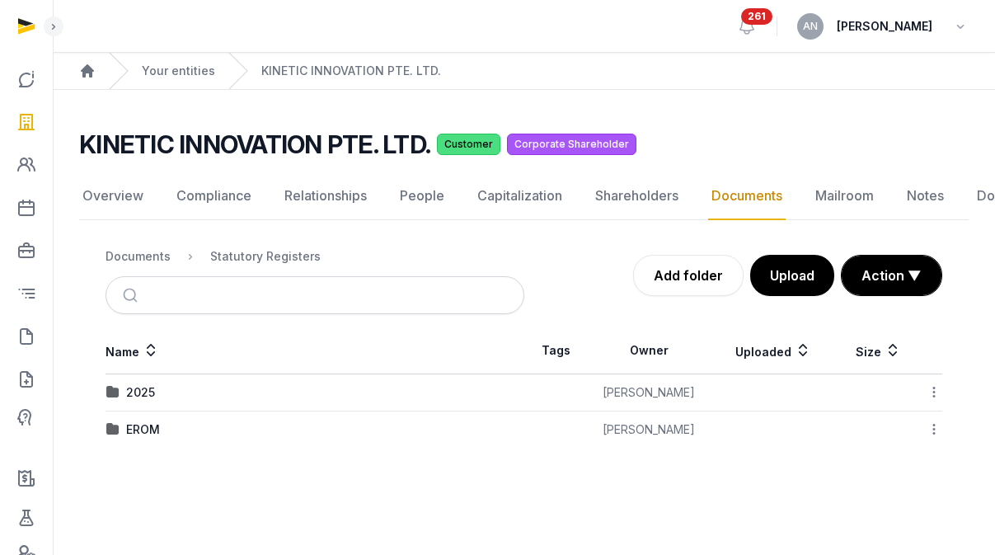
click at [927, 383] on icon at bounding box center [933, 391] width 15 height 17
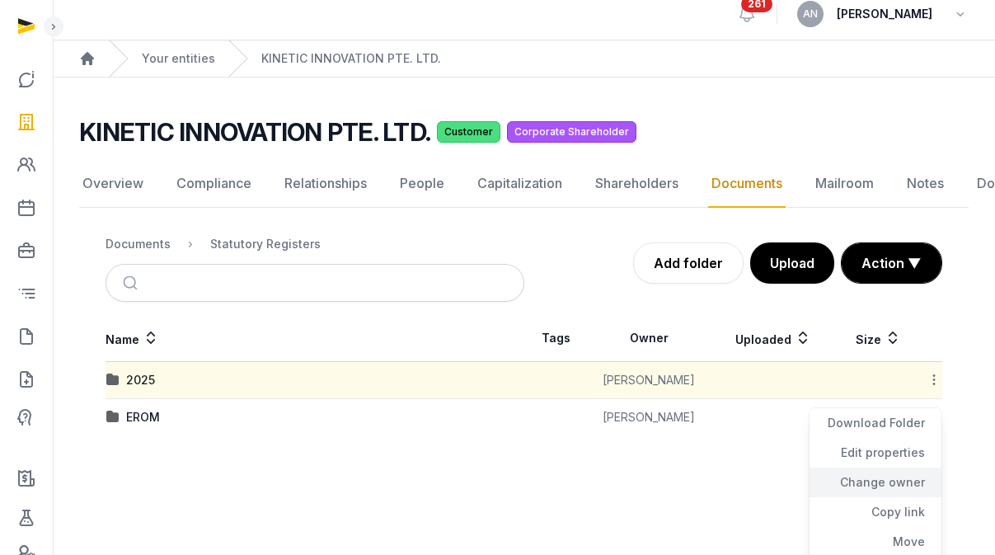
scroll to position [73, 0]
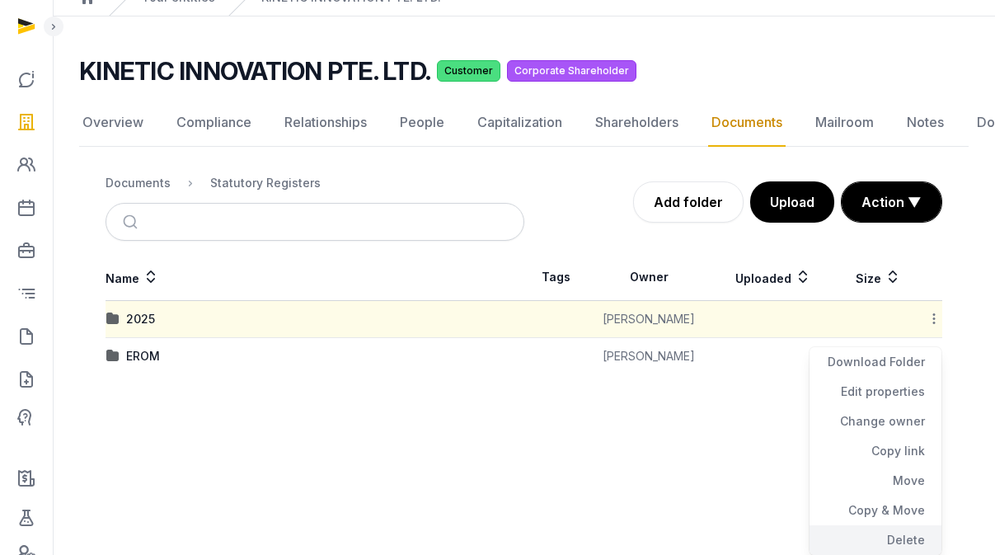
click at [903, 542] on div "Delete" at bounding box center [875, 540] width 132 height 30
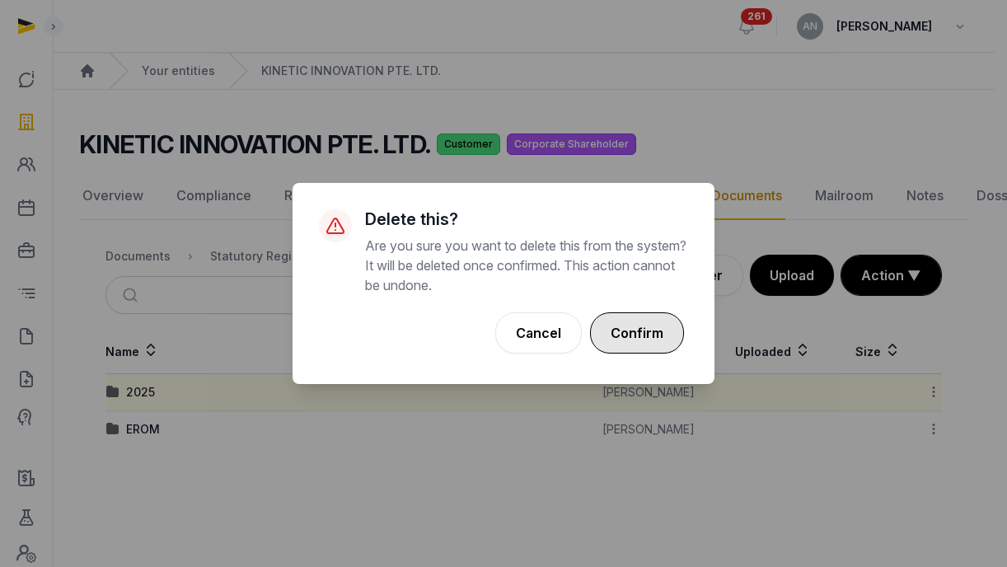
click at [626, 342] on button "Confirm" at bounding box center [637, 332] width 94 height 41
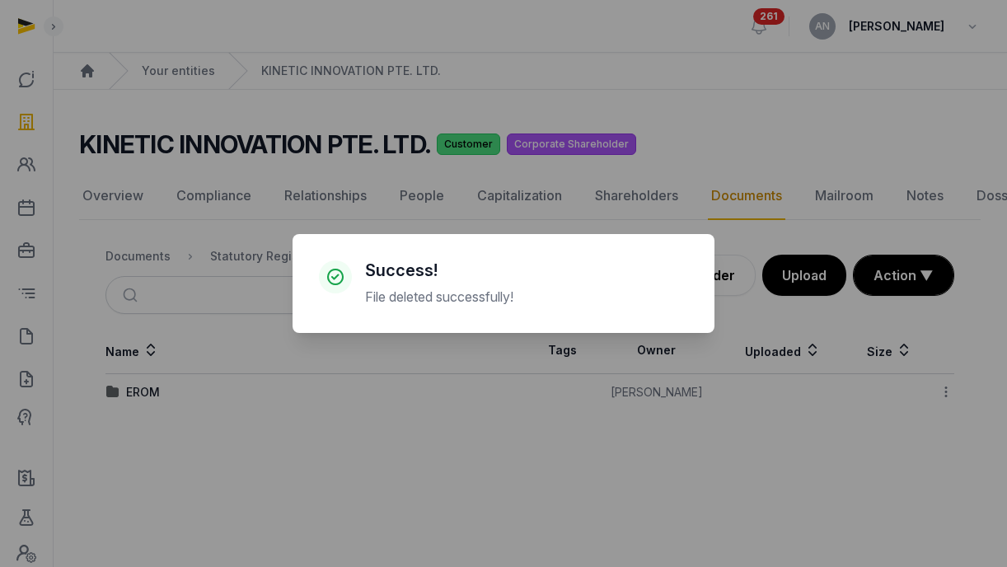
click at [716, 273] on div "× Success! File deleted successfully! Cancel No OK" at bounding box center [503, 283] width 1007 height 567
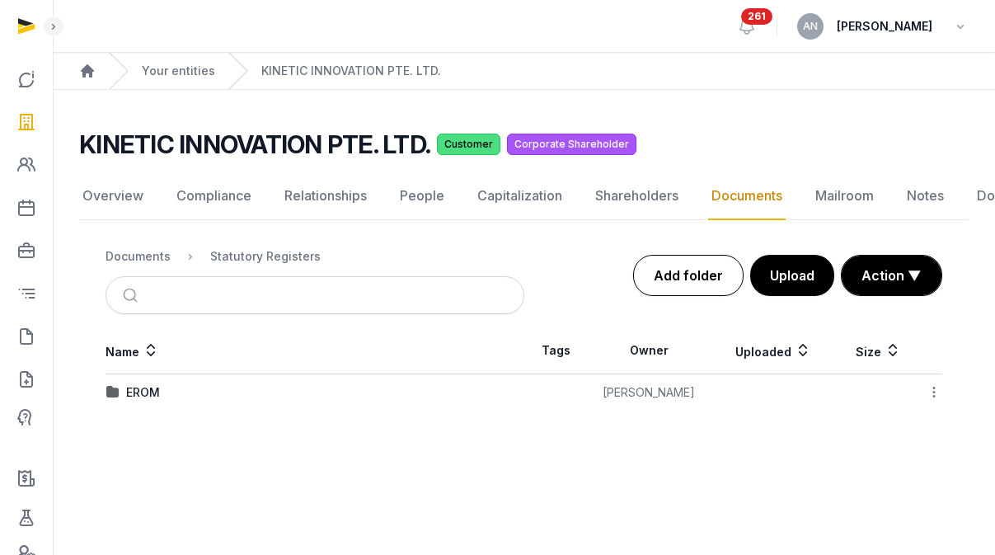
click at [716, 276] on link "Add folder" at bounding box center [688, 275] width 110 height 41
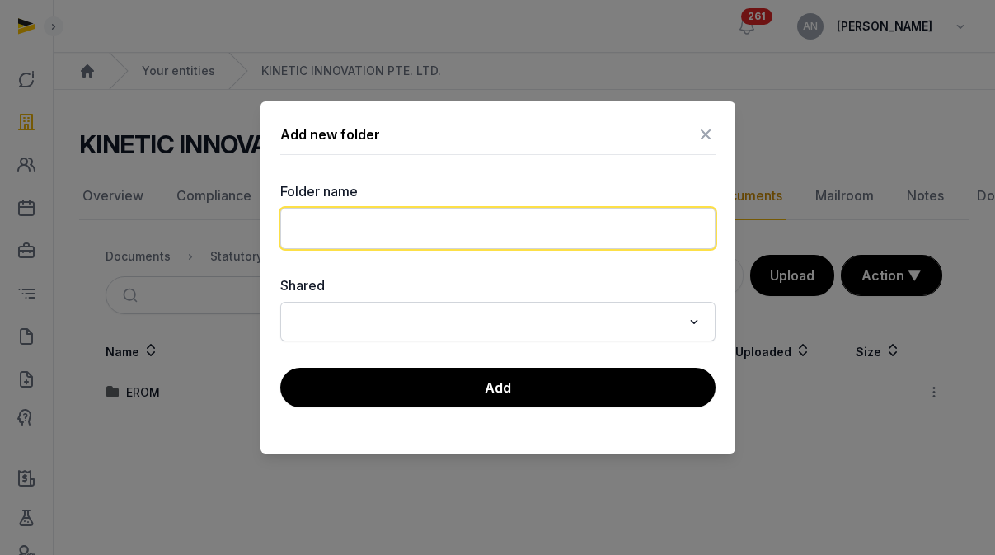
click at [500, 232] on input "text" at bounding box center [497, 228] width 435 height 41
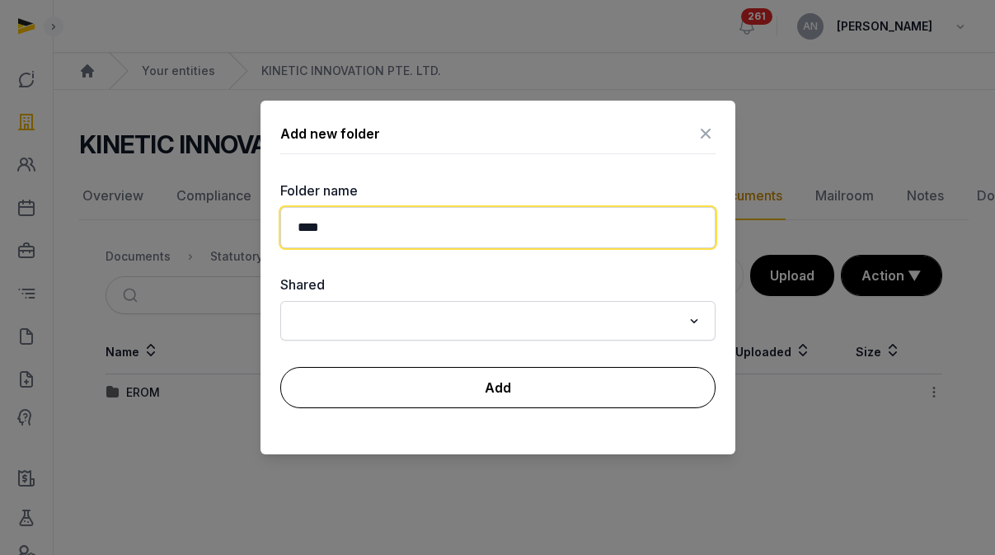
type input "****"
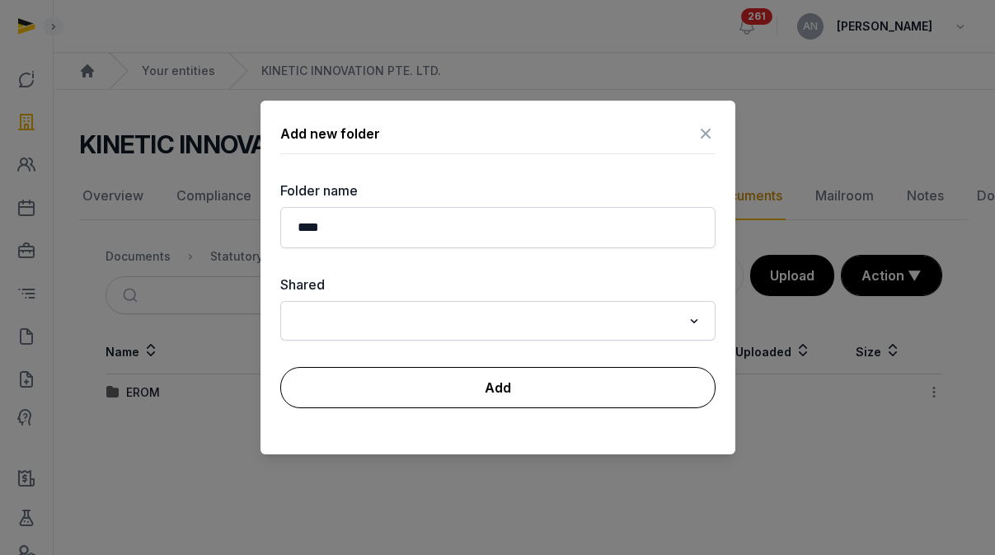
click at [486, 381] on button "Add" at bounding box center [497, 387] width 435 height 41
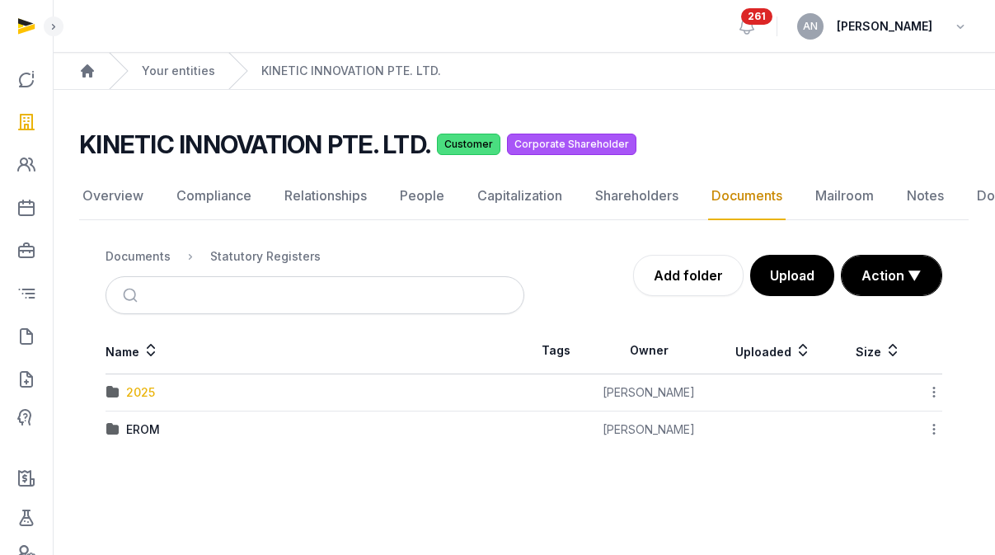
click at [142, 391] on div "2025" at bounding box center [140, 392] width 29 height 16
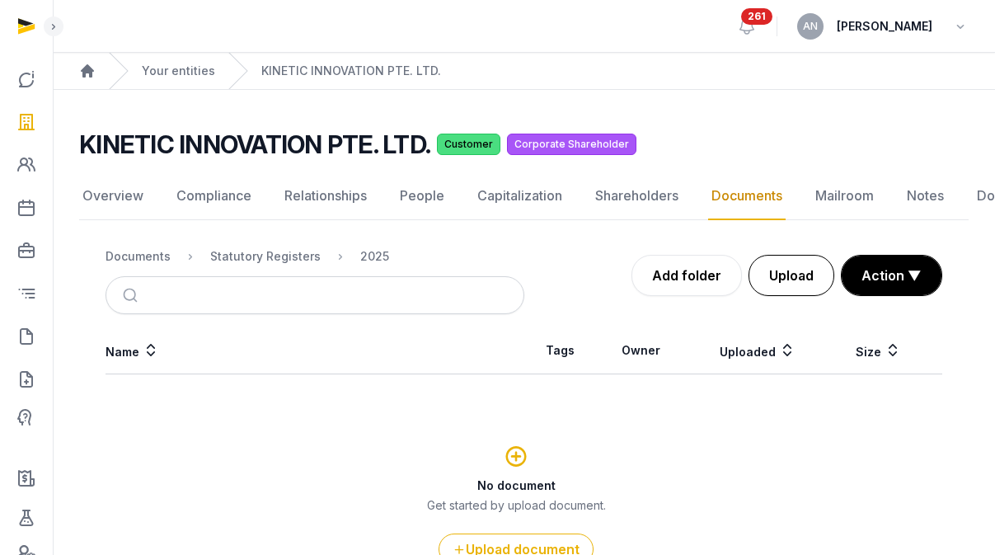
click at [816, 268] on button "Upload" at bounding box center [791, 275] width 86 height 41
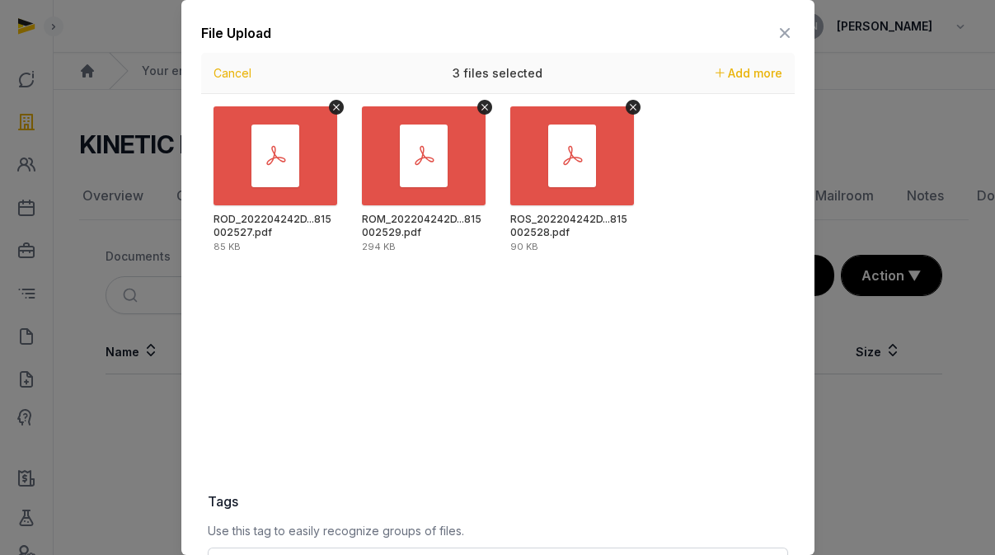
scroll to position [239, 0]
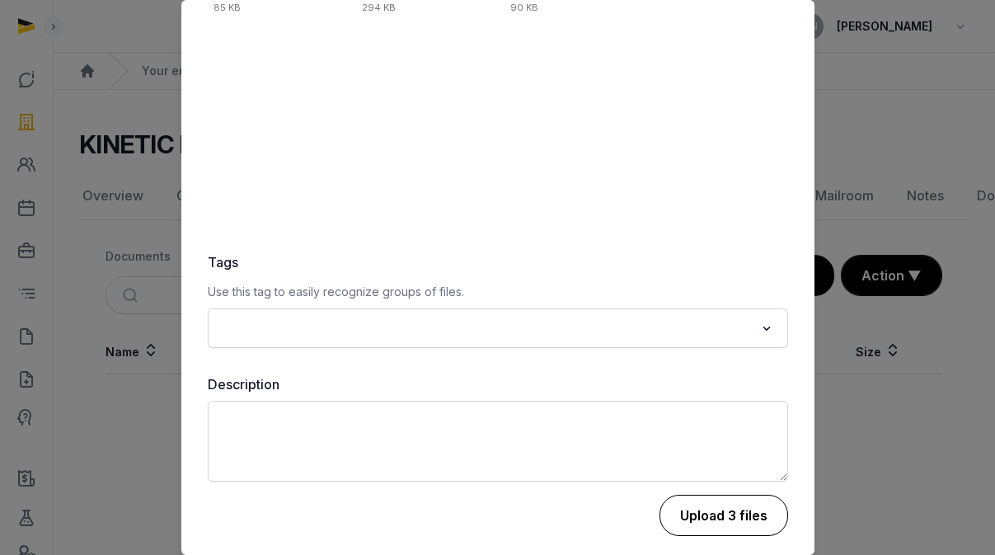
click at [710, 507] on button "Upload 3 files" at bounding box center [723, 514] width 129 height 41
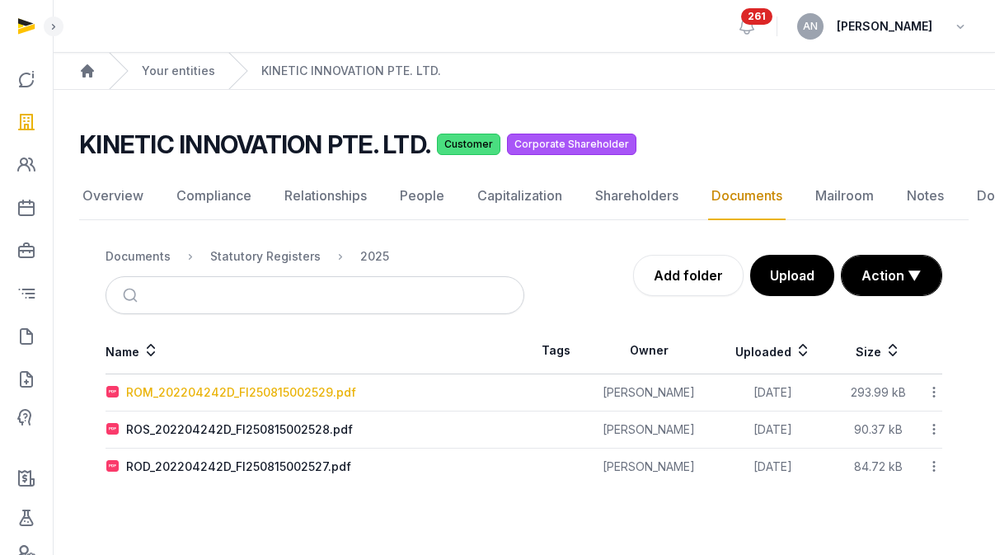
click at [191, 392] on div "ROM_202204242D_FI250815002529.pdf" at bounding box center [241, 392] width 230 height 16
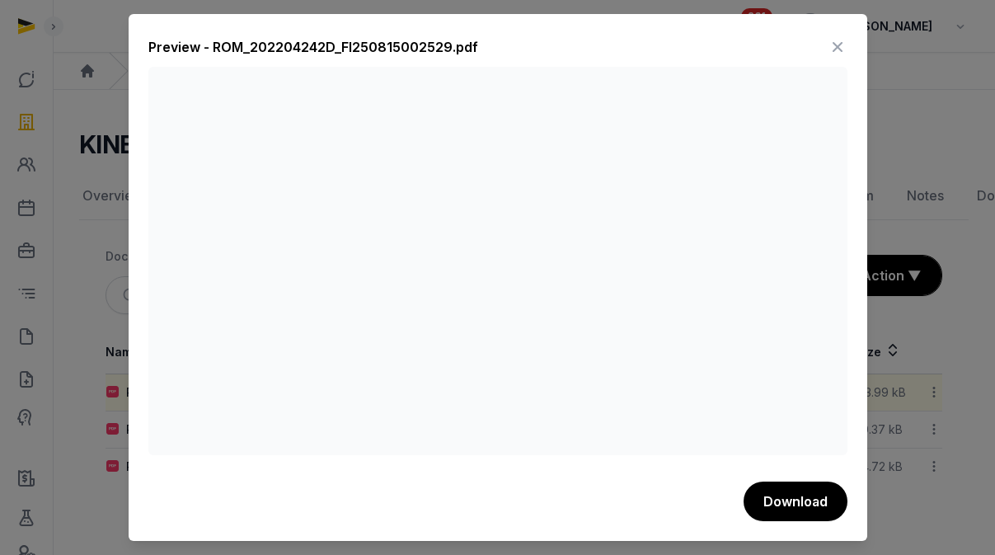
click at [832, 49] on icon at bounding box center [837, 47] width 20 height 26
